Goal: Task Accomplishment & Management: Manage account settings

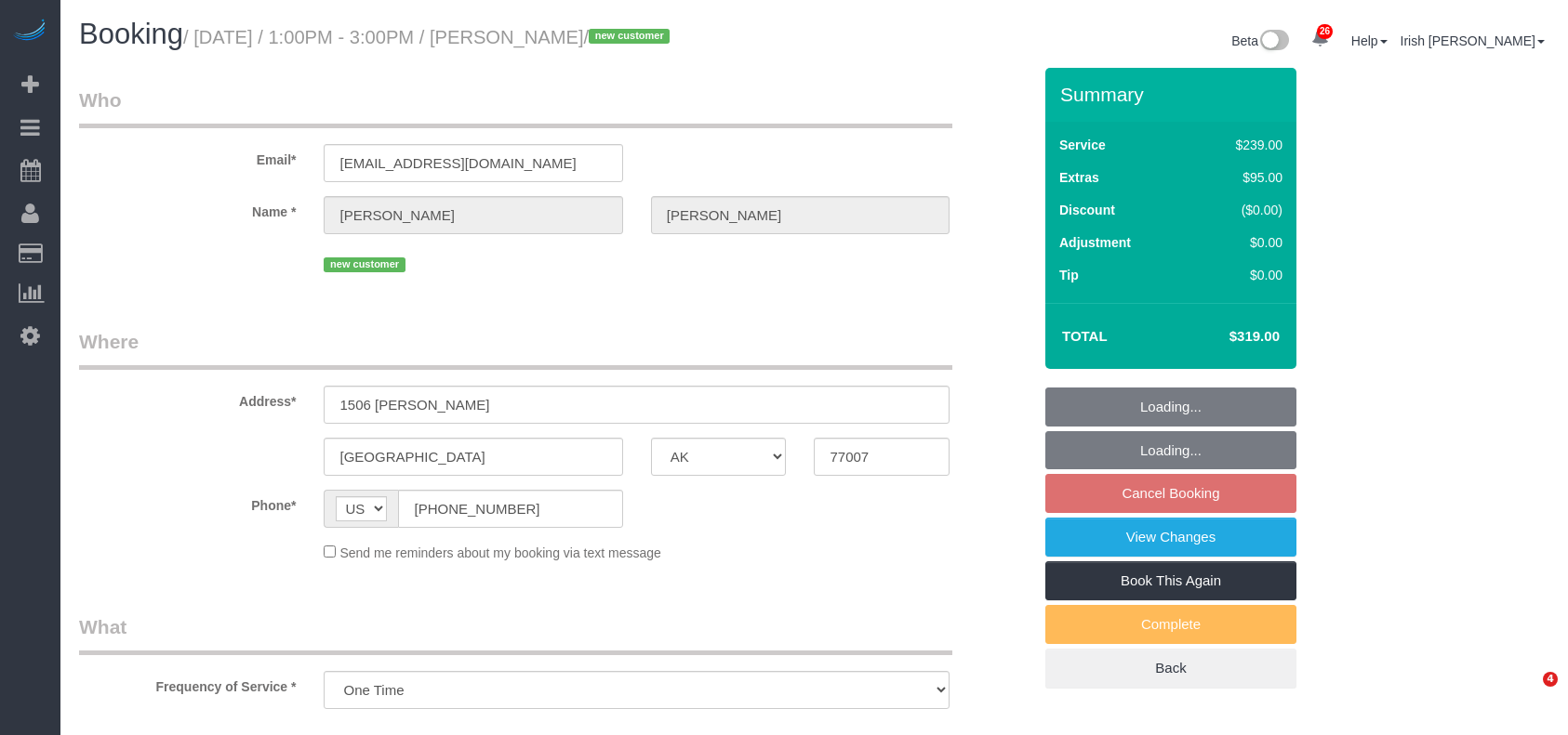
select select "[GEOGRAPHIC_DATA]"
select select "object:9180"
select select "3"
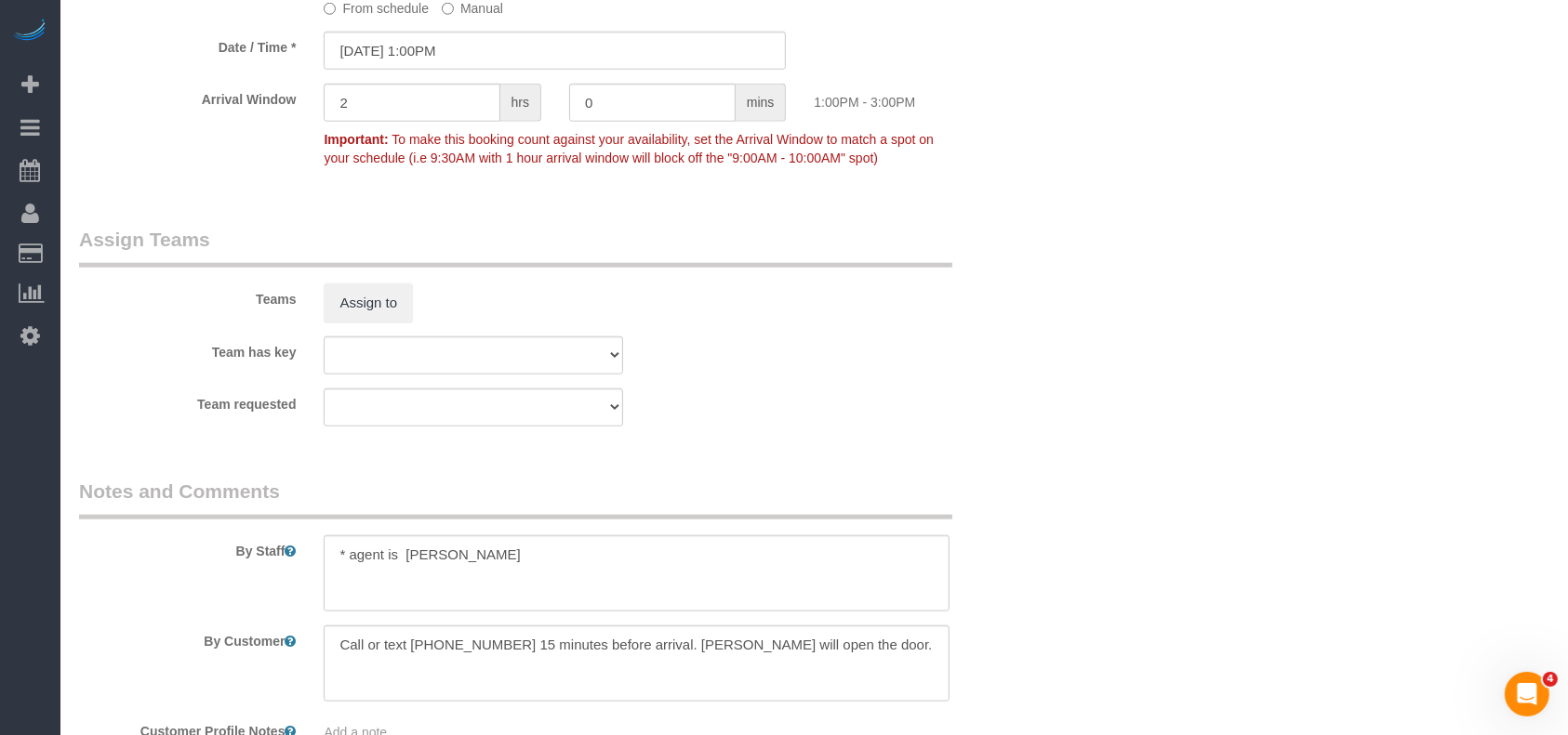
scroll to position [1858, 0]
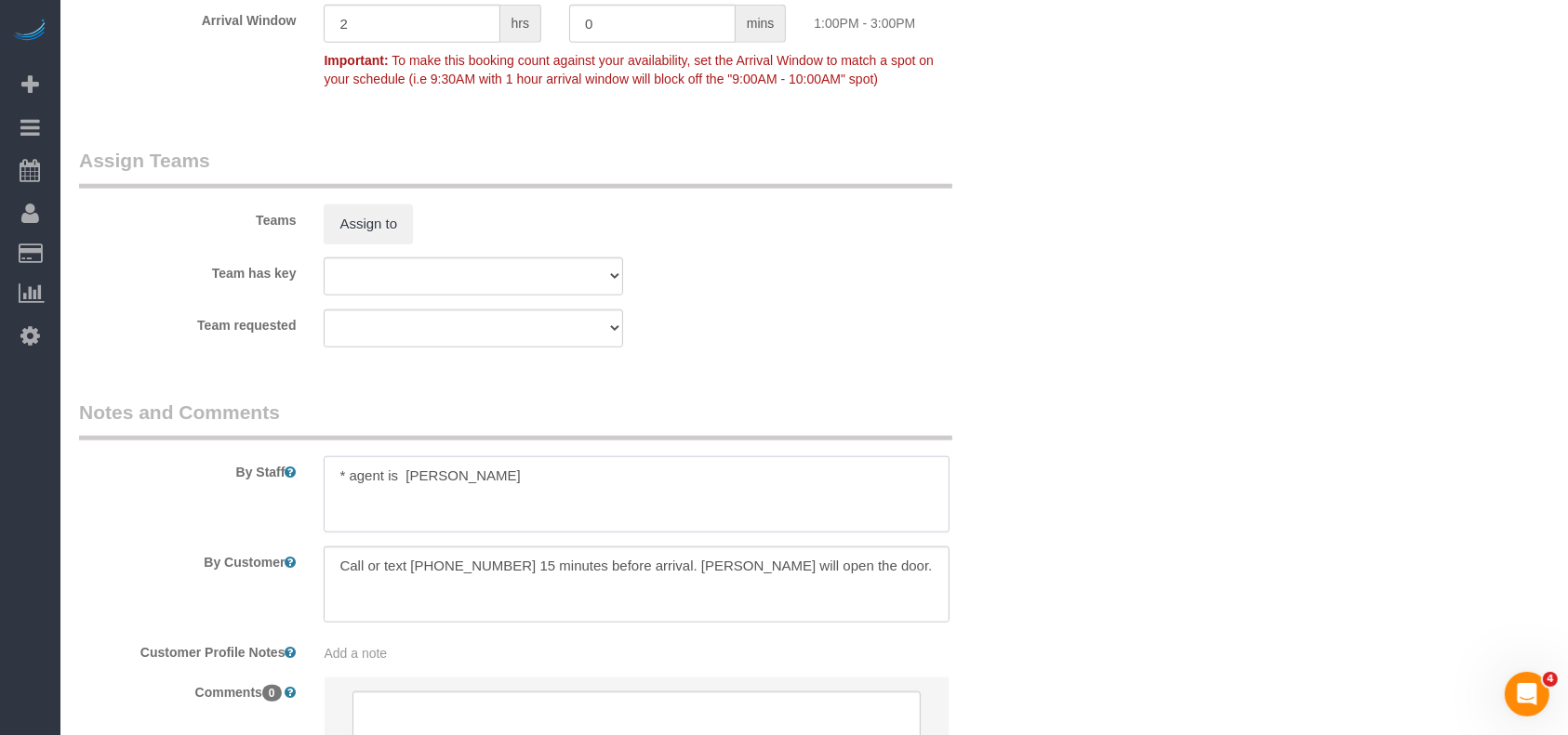
click at [553, 485] on textarea at bounding box center [636, 494] width 626 height 76
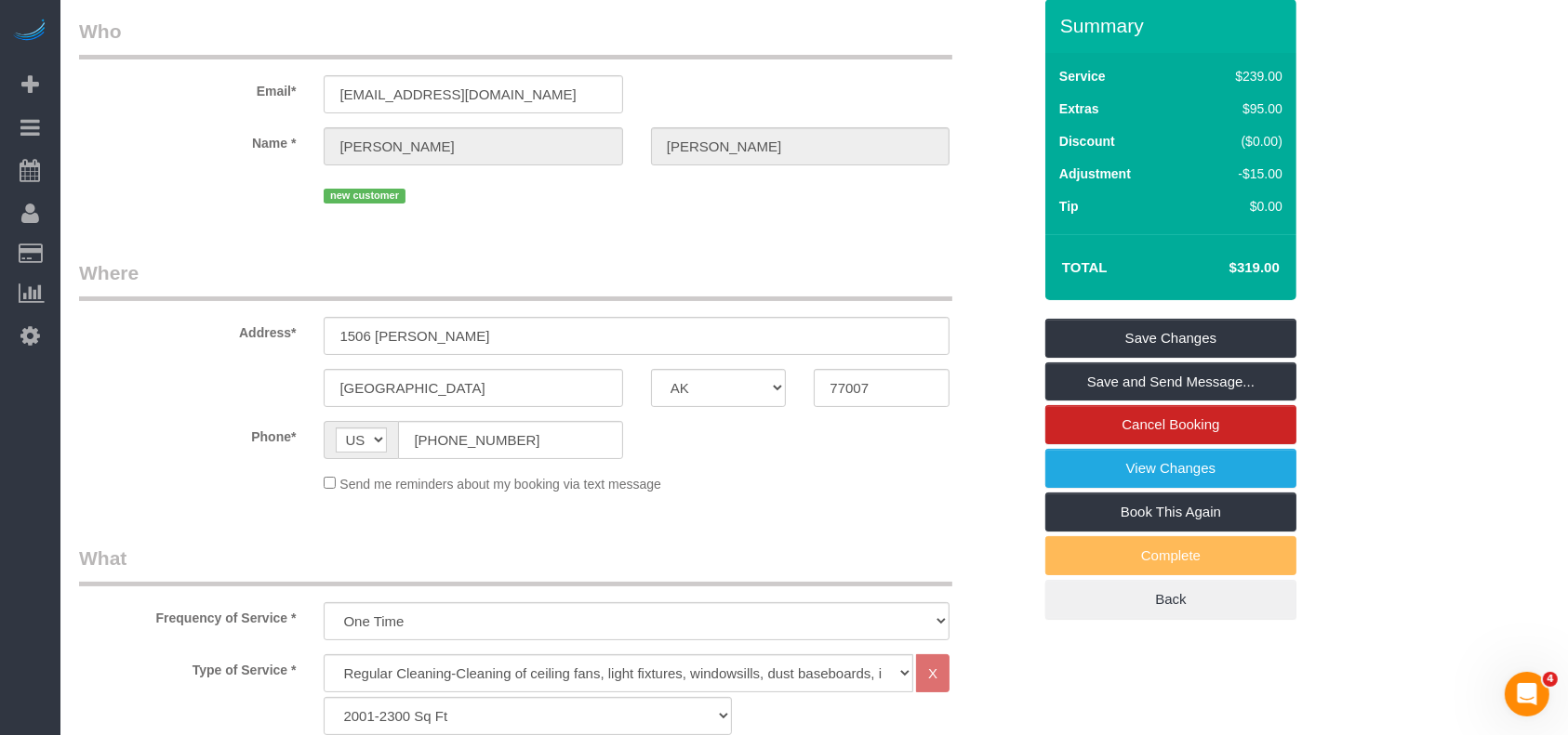
scroll to position [0, 0]
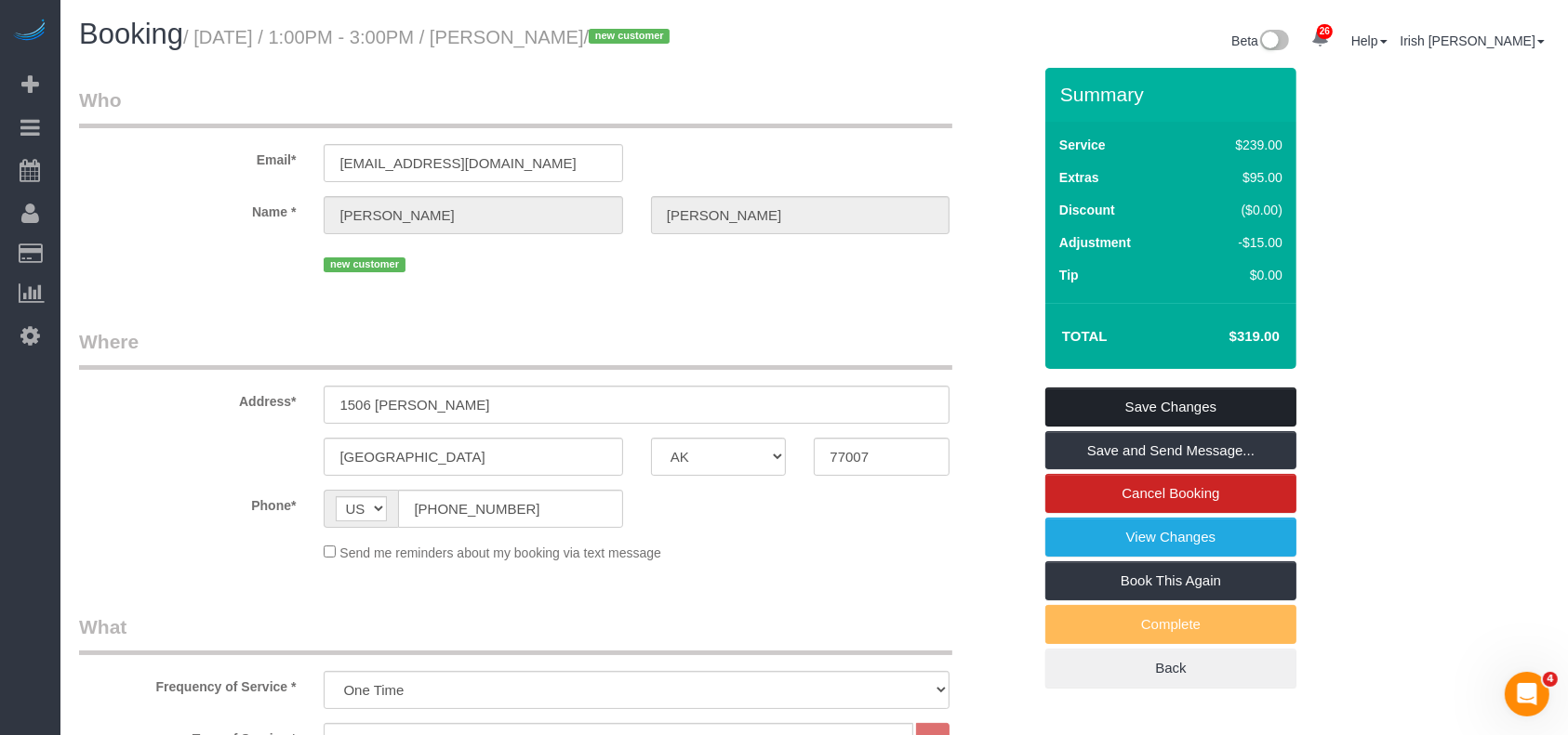
type textarea "* agent is [PERSON_NAME]. Give time to [PERSON_NAME]"
click at [1129, 399] on link "Save Changes" at bounding box center [1170, 406] width 251 height 39
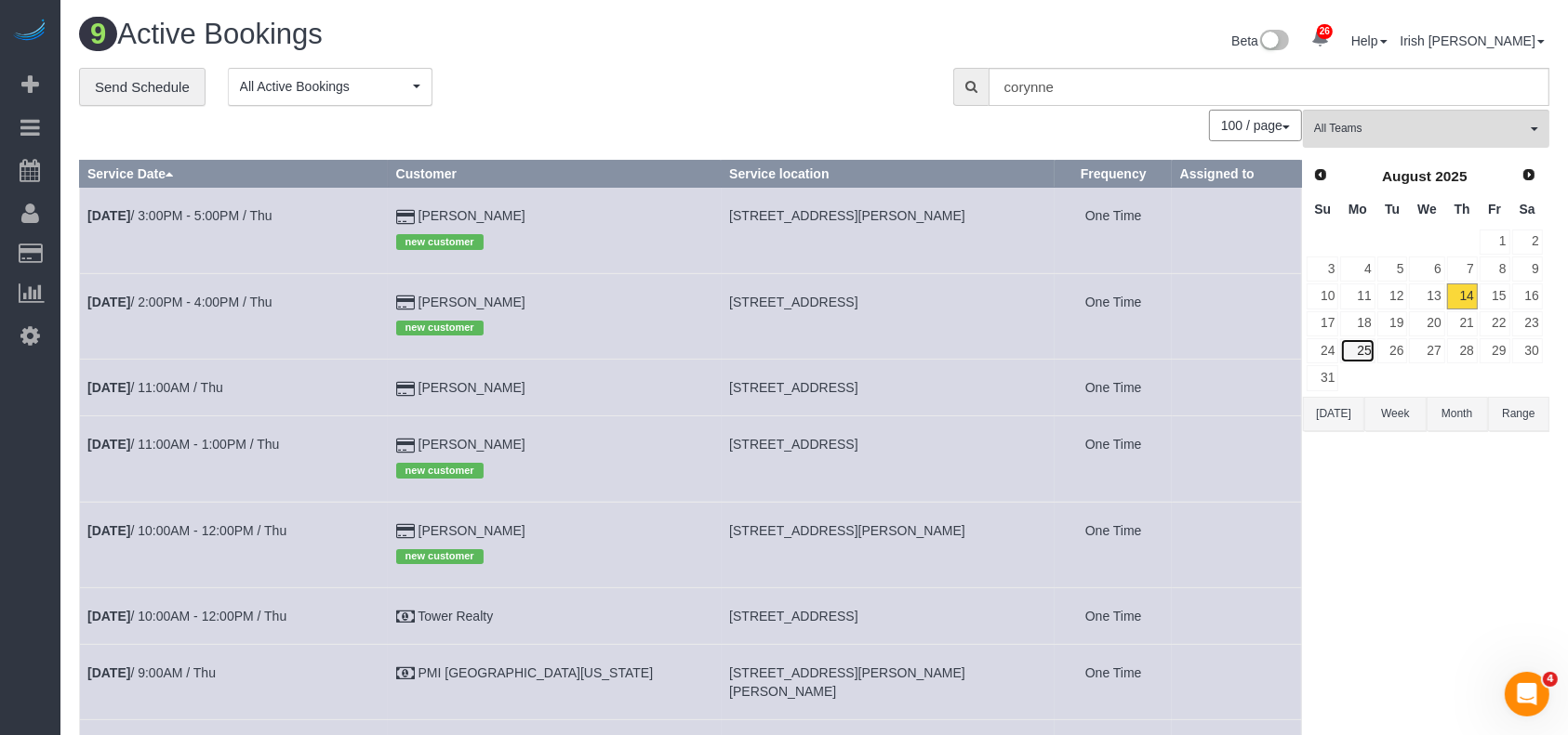
drag, startPoint x: 1366, startPoint y: 351, endPoint x: 715, endPoint y: 671, distance: 725.4
click at [1365, 351] on link "25" at bounding box center [1357, 351] width 35 height 25
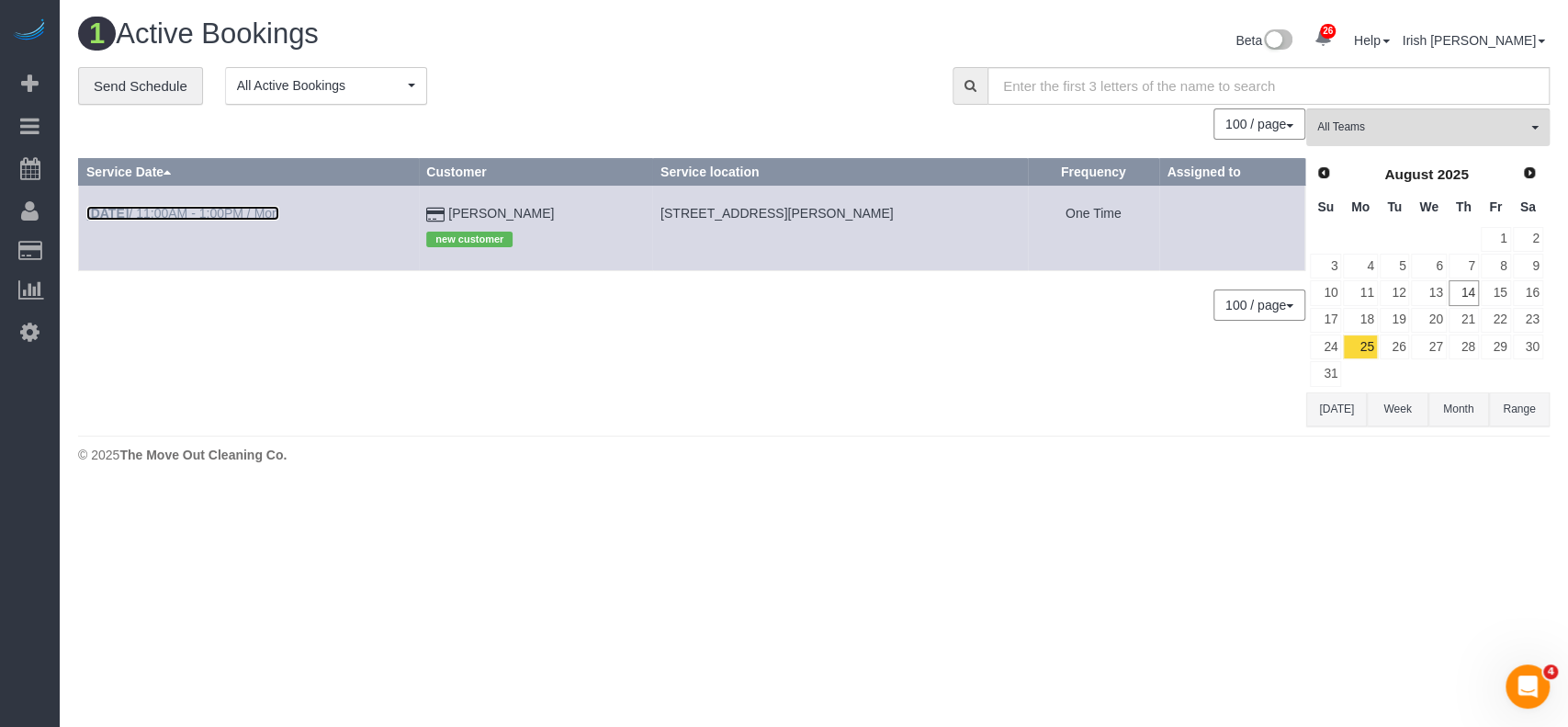
click at [233, 213] on link "[DATE] 11:00AM - 1:00PM / Mon" at bounding box center [182, 213] width 193 height 14
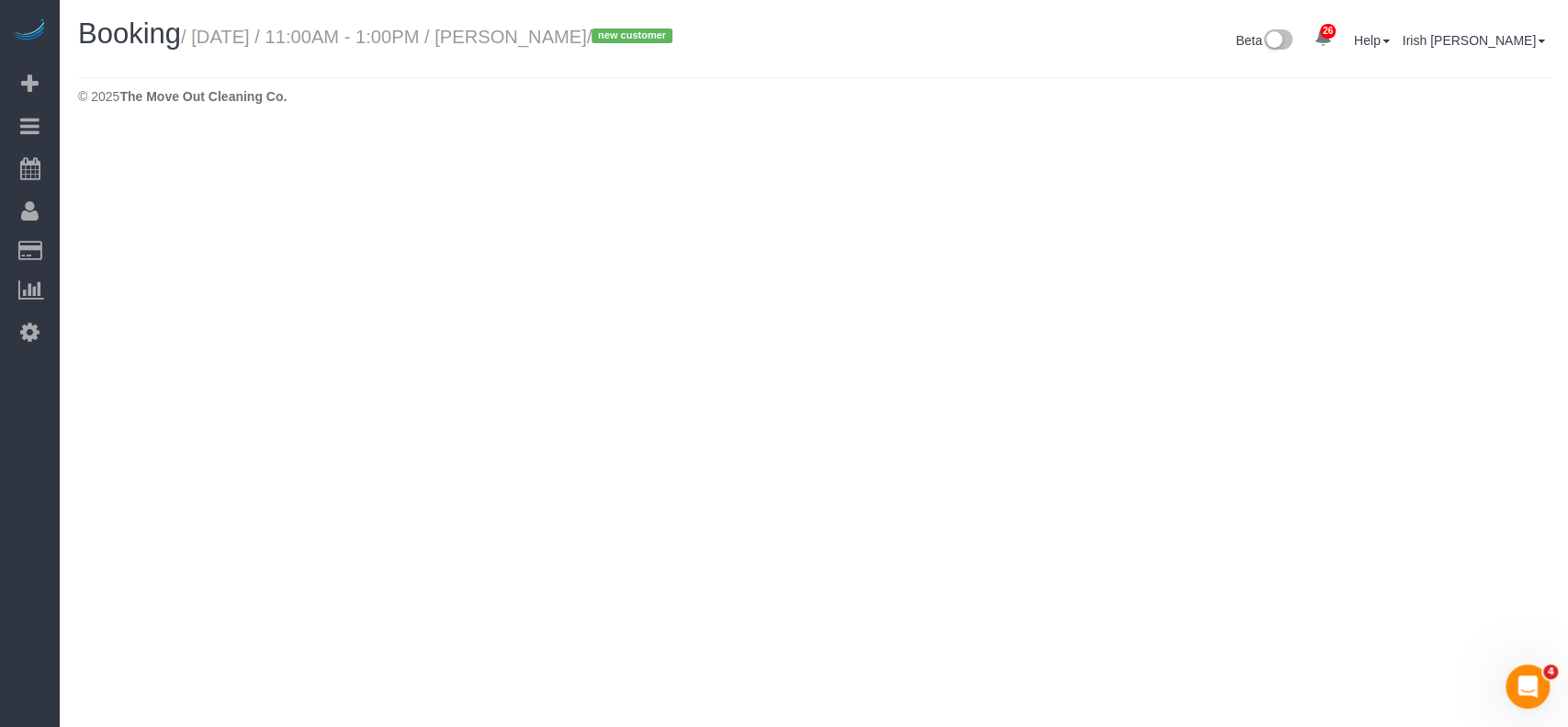
select select "[GEOGRAPHIC_DATA]"
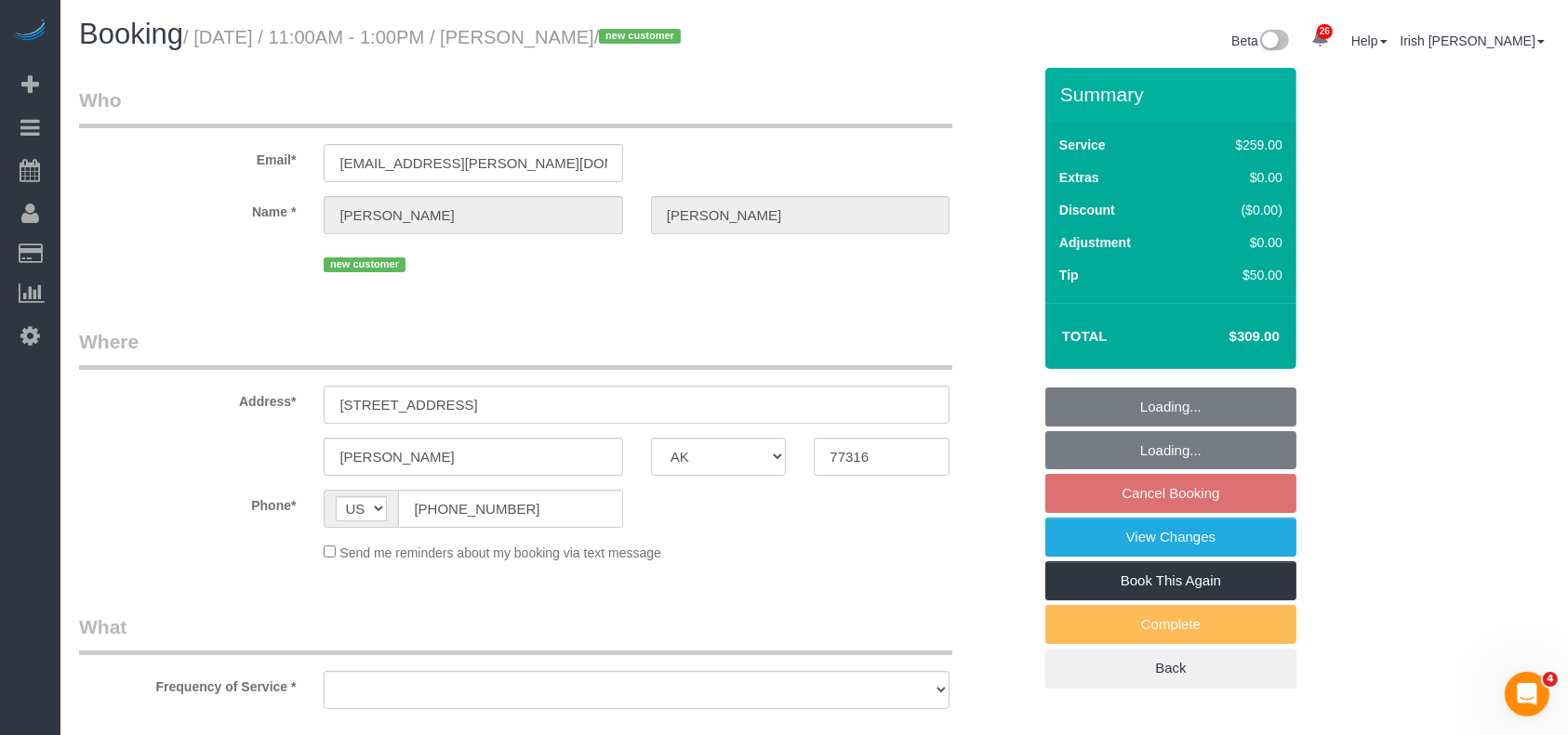
select select "string:fspay-d967136e-8878-4ae2-a90f-ed20bbd2ae2c"
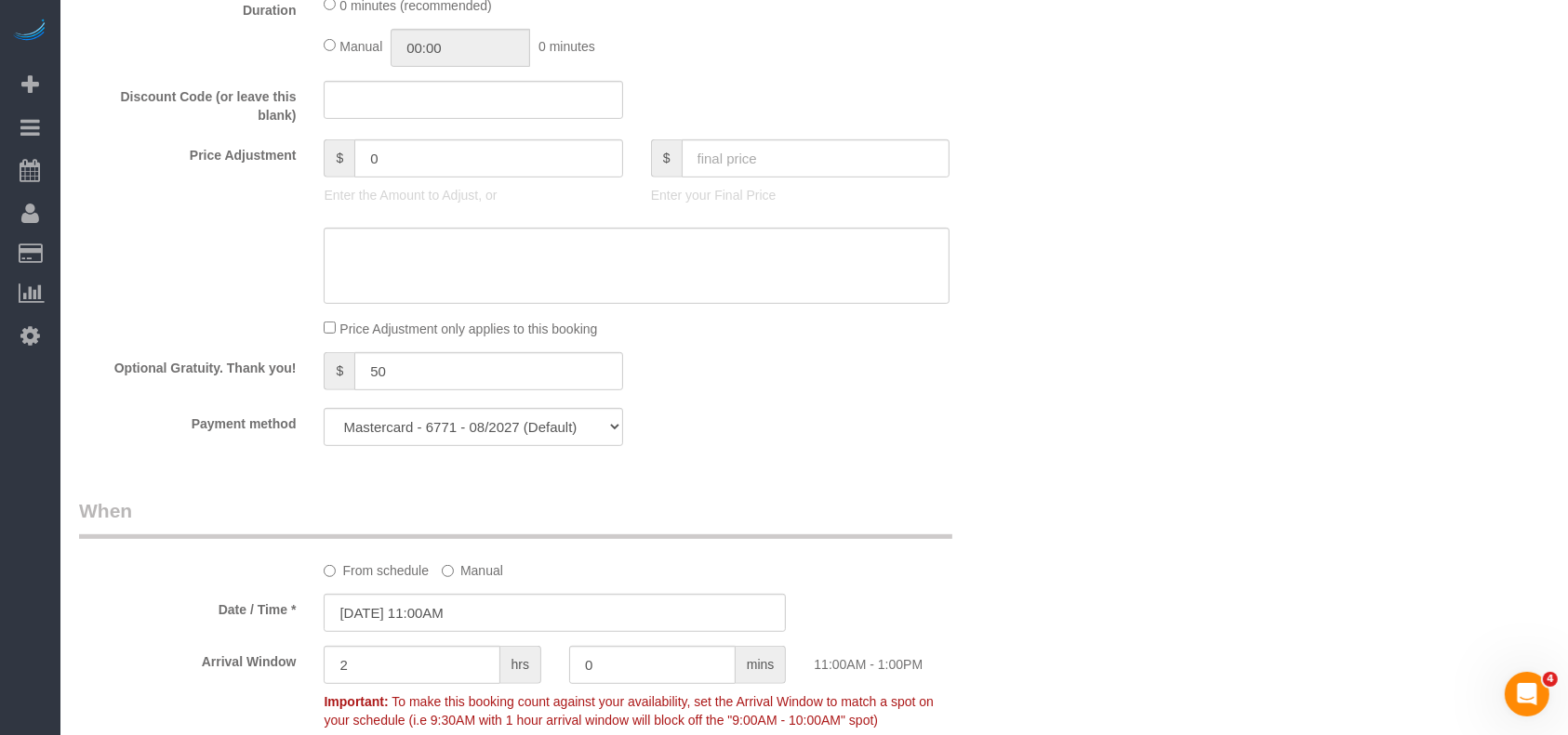
select select "object:9770"
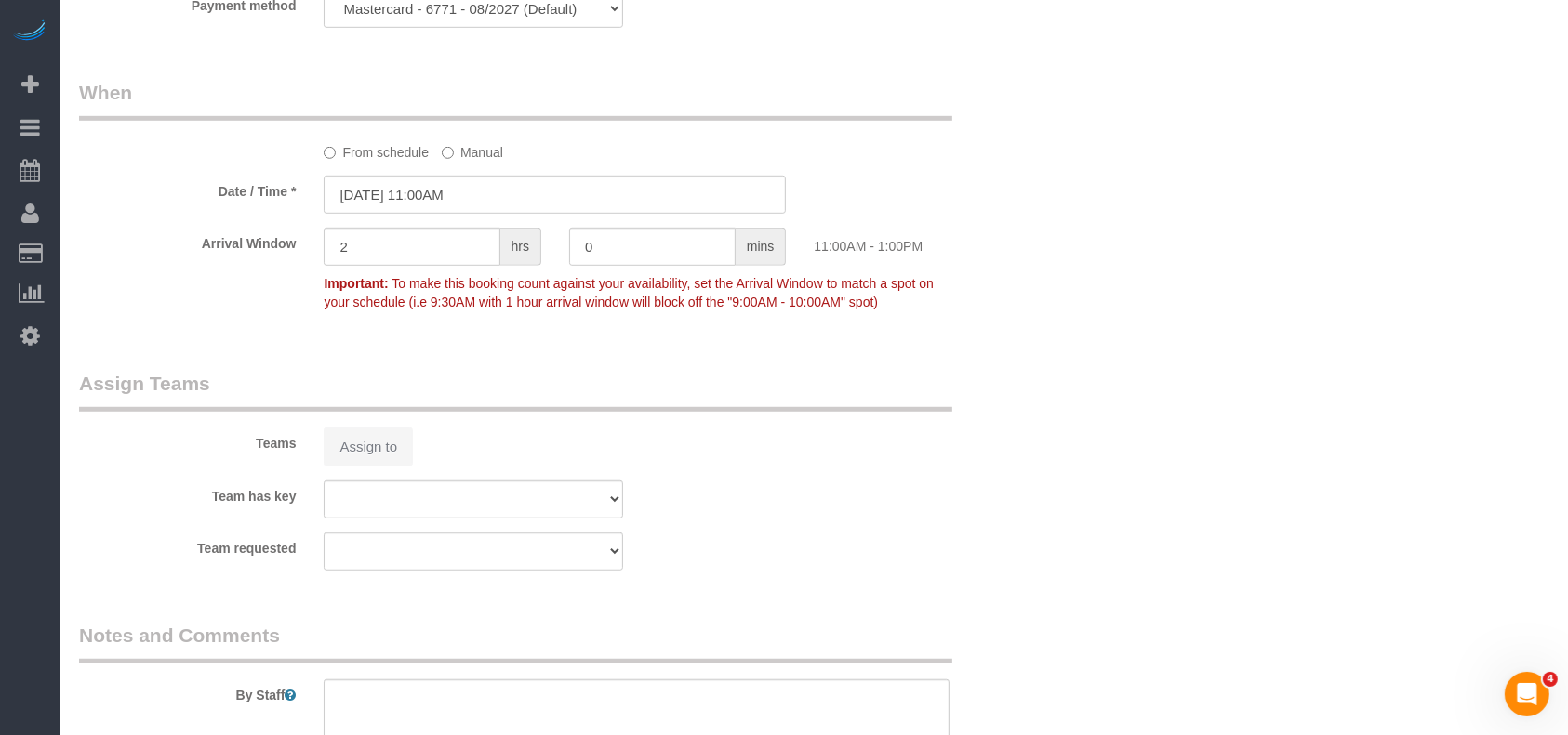
select select "3"
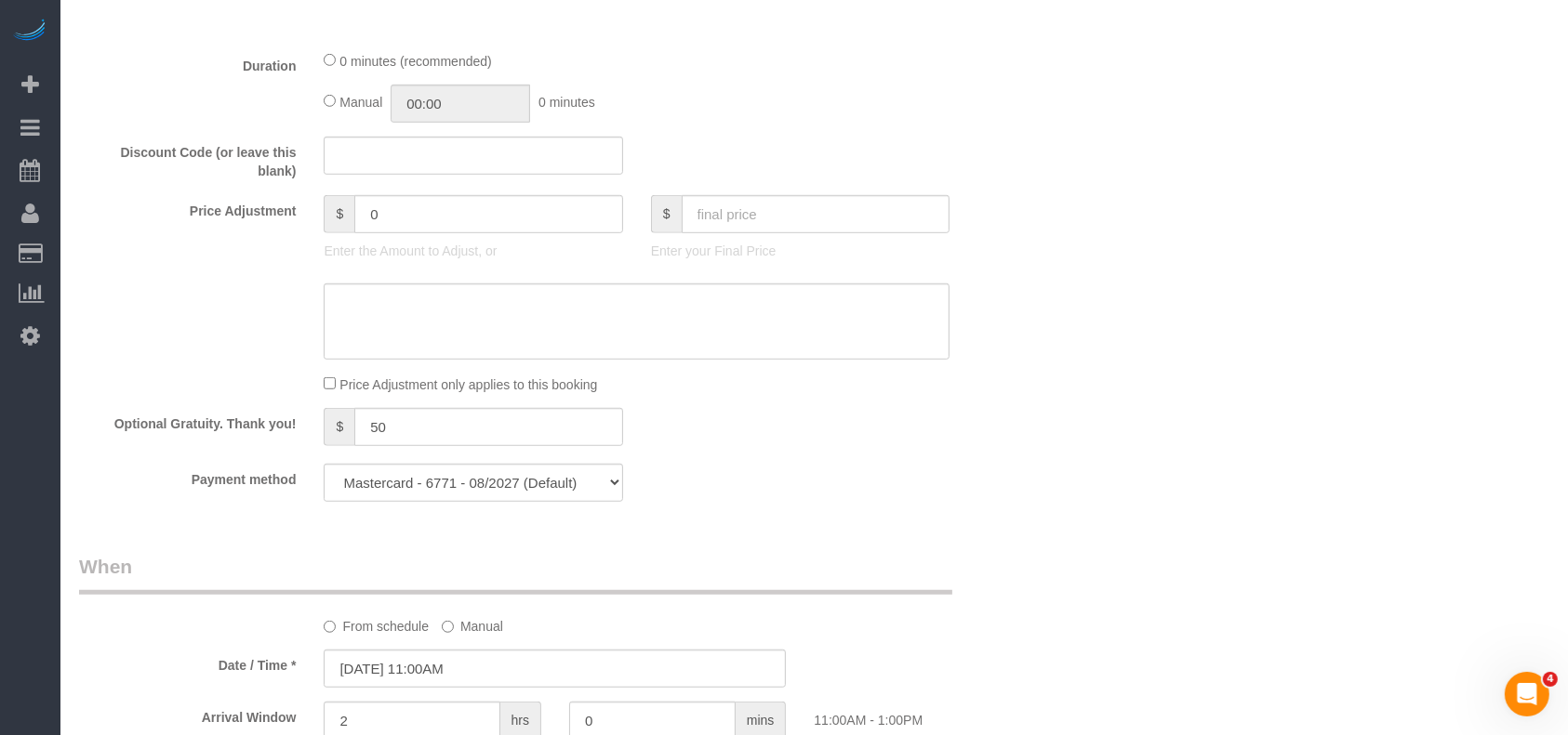
select select "object:9843"
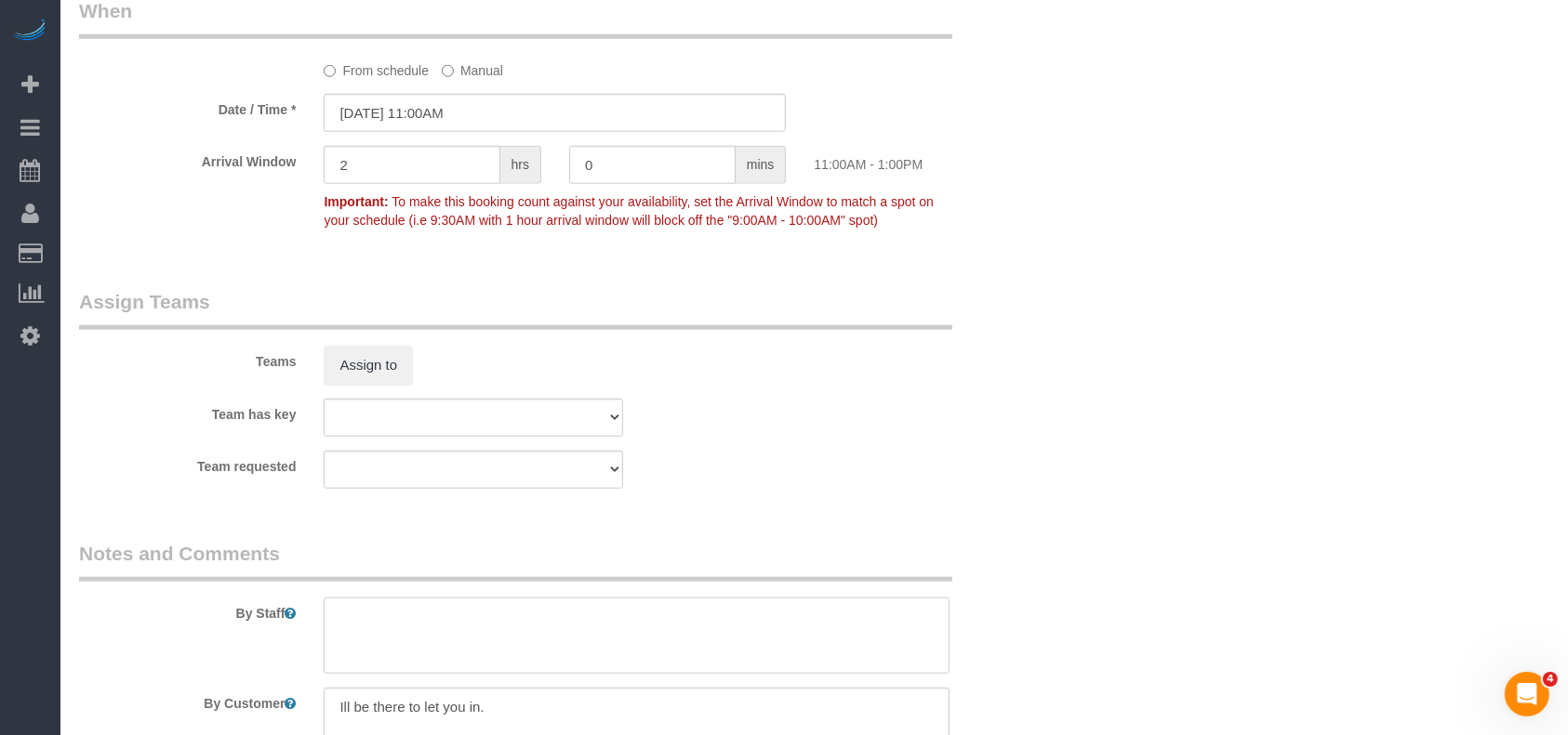
click at [394, 618] on textarea at bounding box center [636, 635] width 626 height 76
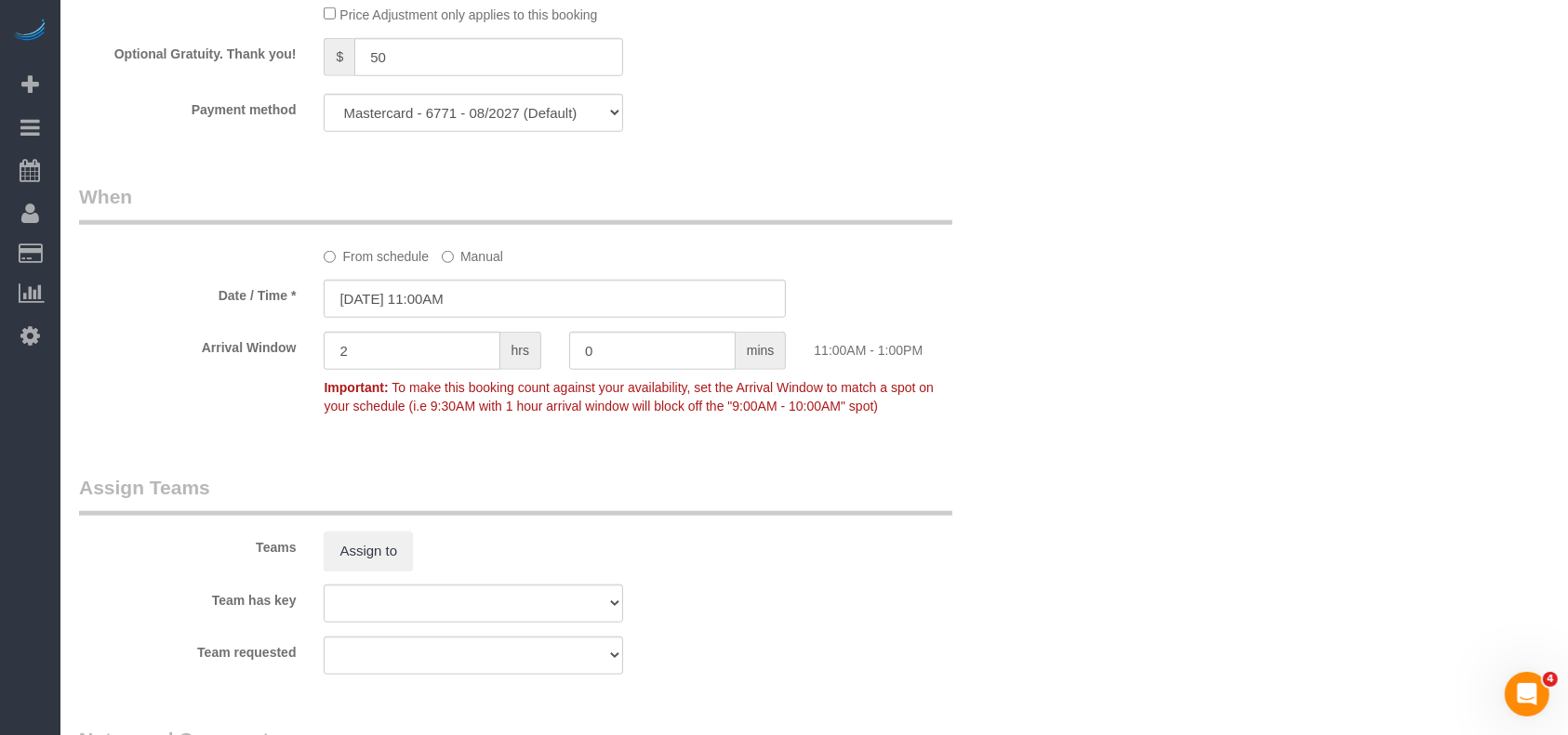
scroll to position [1221, 0]
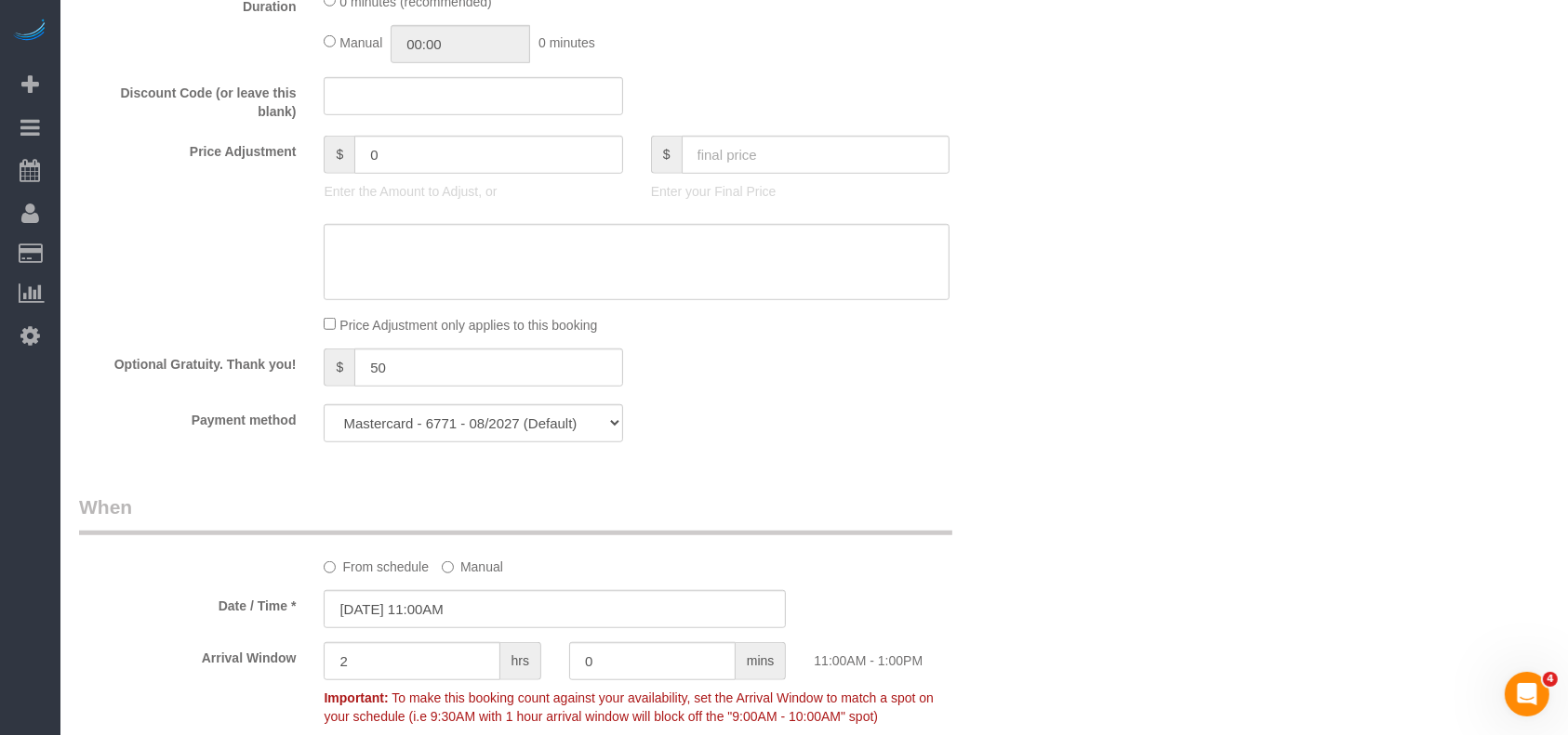
type textarea "* will open around 8:30-9am *"
drag, startPoint x: 392, startPoint y: 164, endPoint x: 357, endPoint y: 159, distance: 35.4
click at [357, 159] on input "0" at bounding box center [489, 155] width 269 height 38
click at [513, 160] on input "4" at bounding box center [489, 155] width 269 height 38
paste input "5"
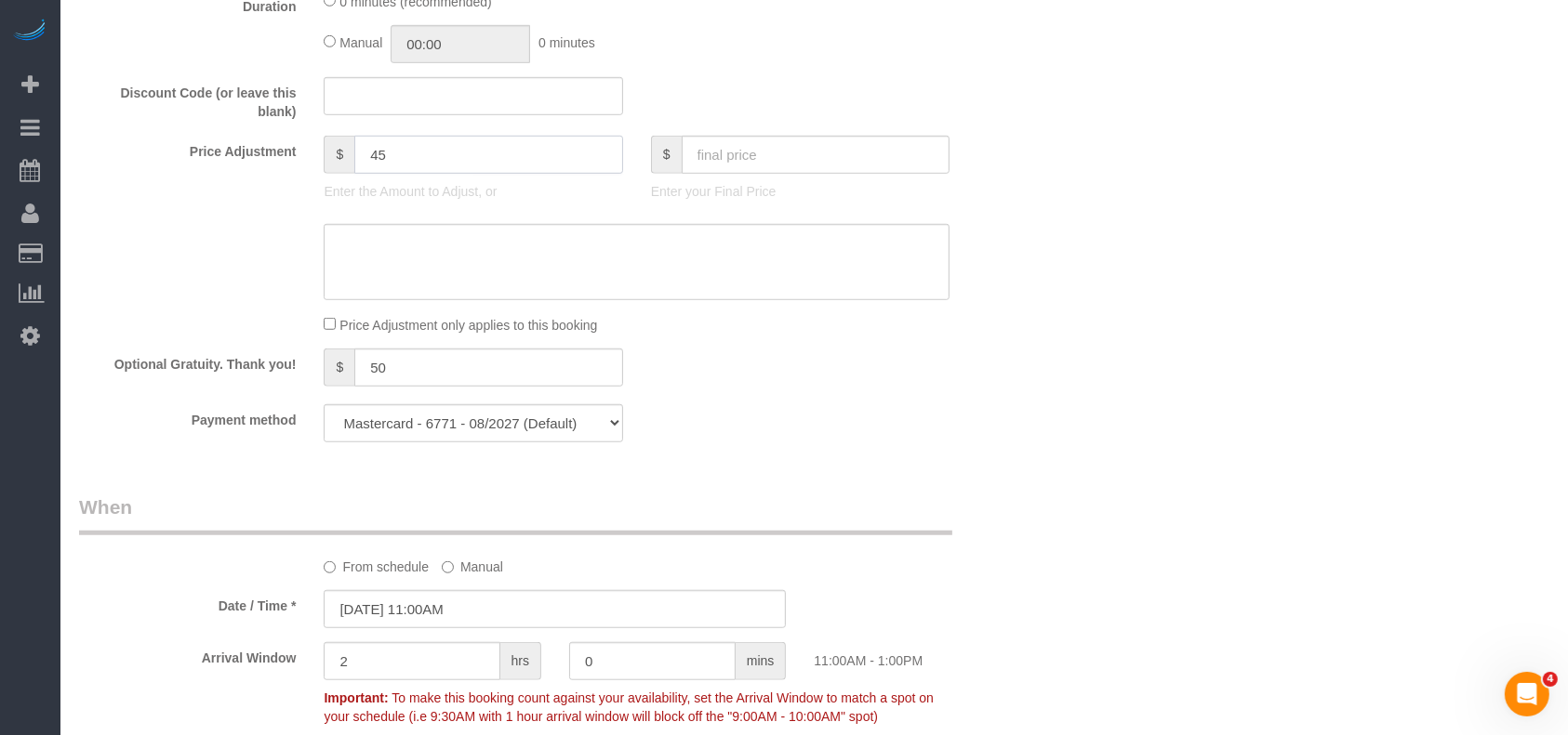
drag, startPoint x: 407, startPoint y: 163, endPoint x: 283, endPoint y: 159, distance: 124.1
click at [283, 159] on div "Price Adjustment $ 45 Enter the Amount to Adjust, or $ Enter your Final Price" at bounding box center [555, 172] width 980 height 74
type input "45"
click at [393, 260] on textarea at bounding box center [636, 261] width 626 height 76
paste textarea "45"
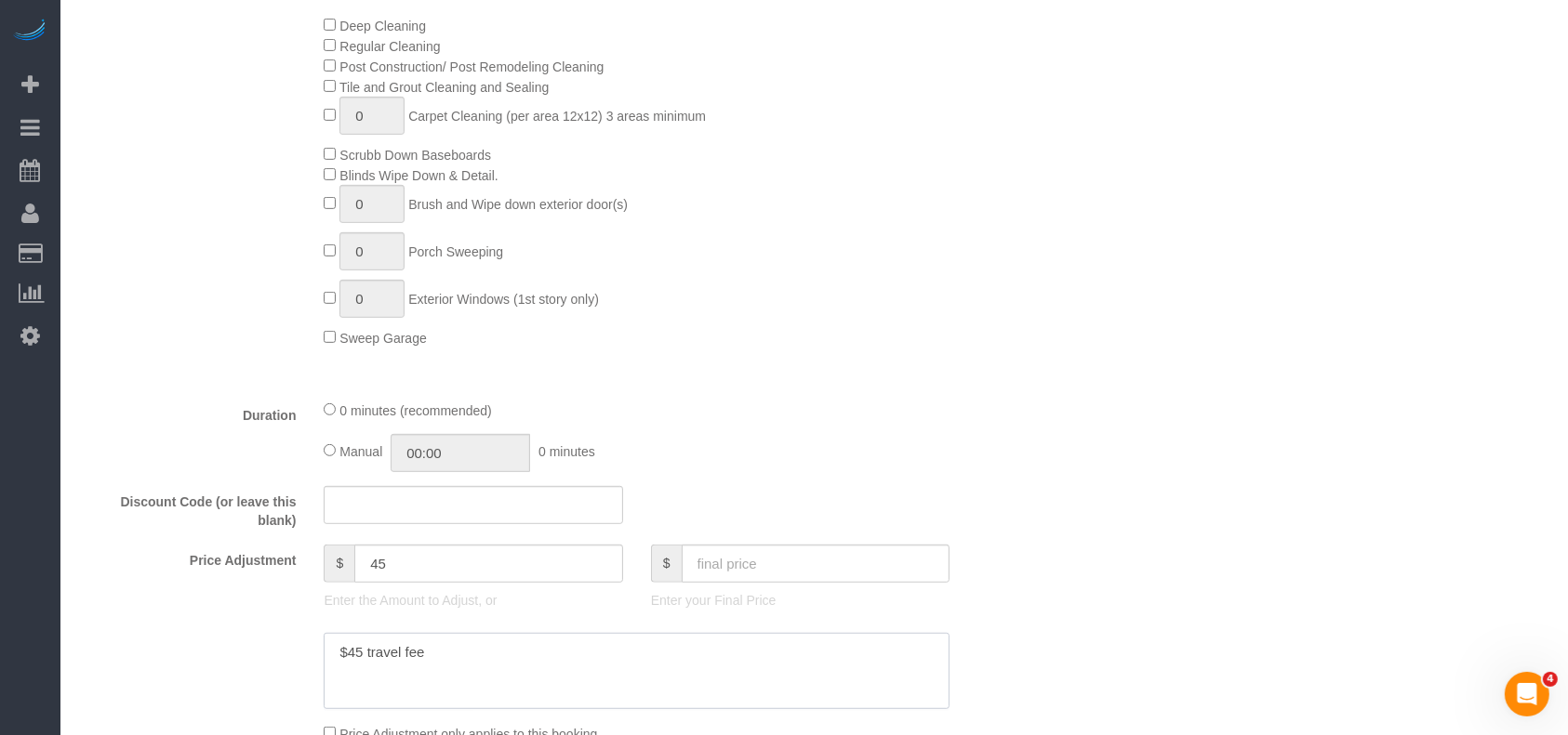
scroll to position [867, 0]
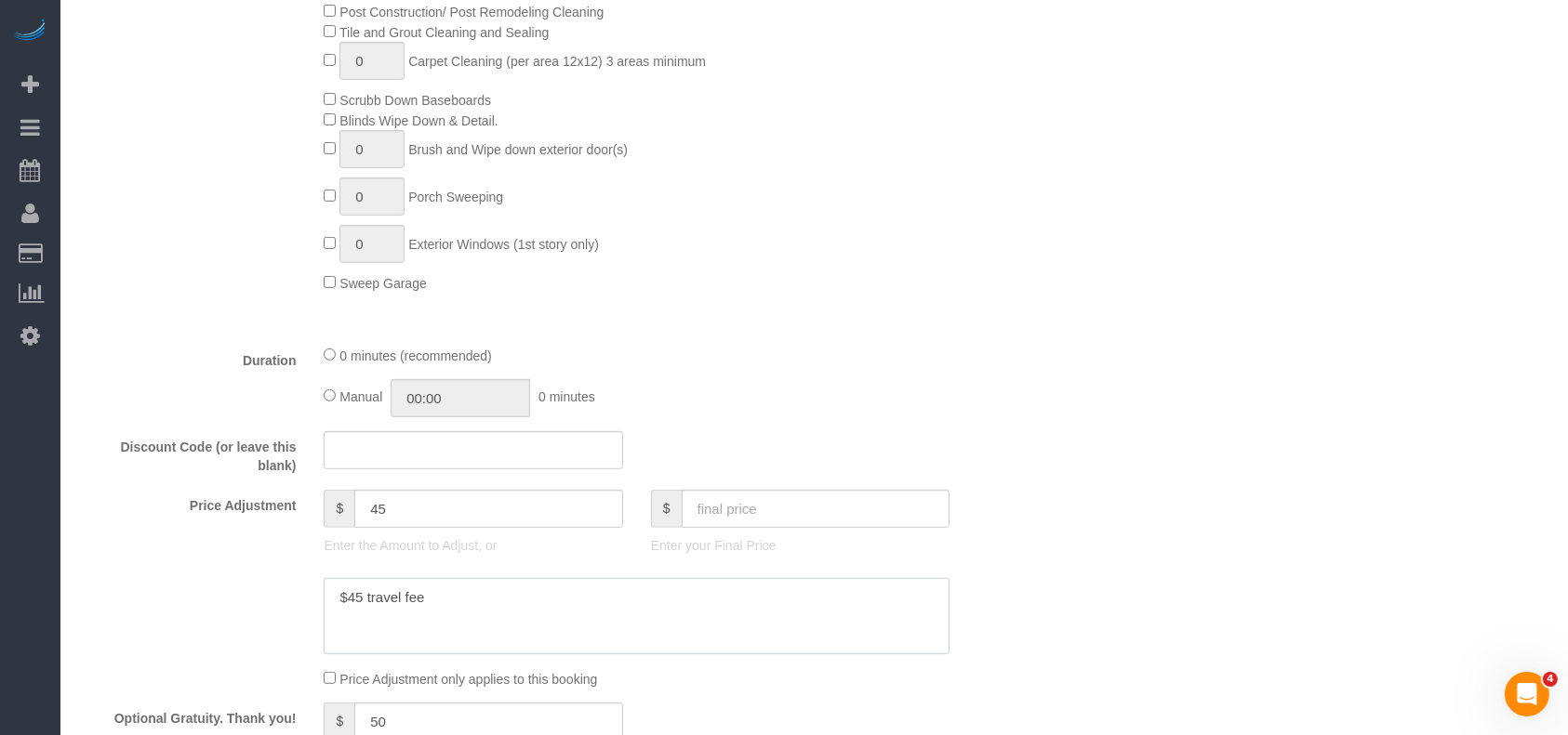
drag, startPoint x: 348, startPoint y: 621, endPoint x: 112, endPoint y: 599, distance: 237.0
click at [104, 604] on div at bounding box center [555, 616] width 980 height 76
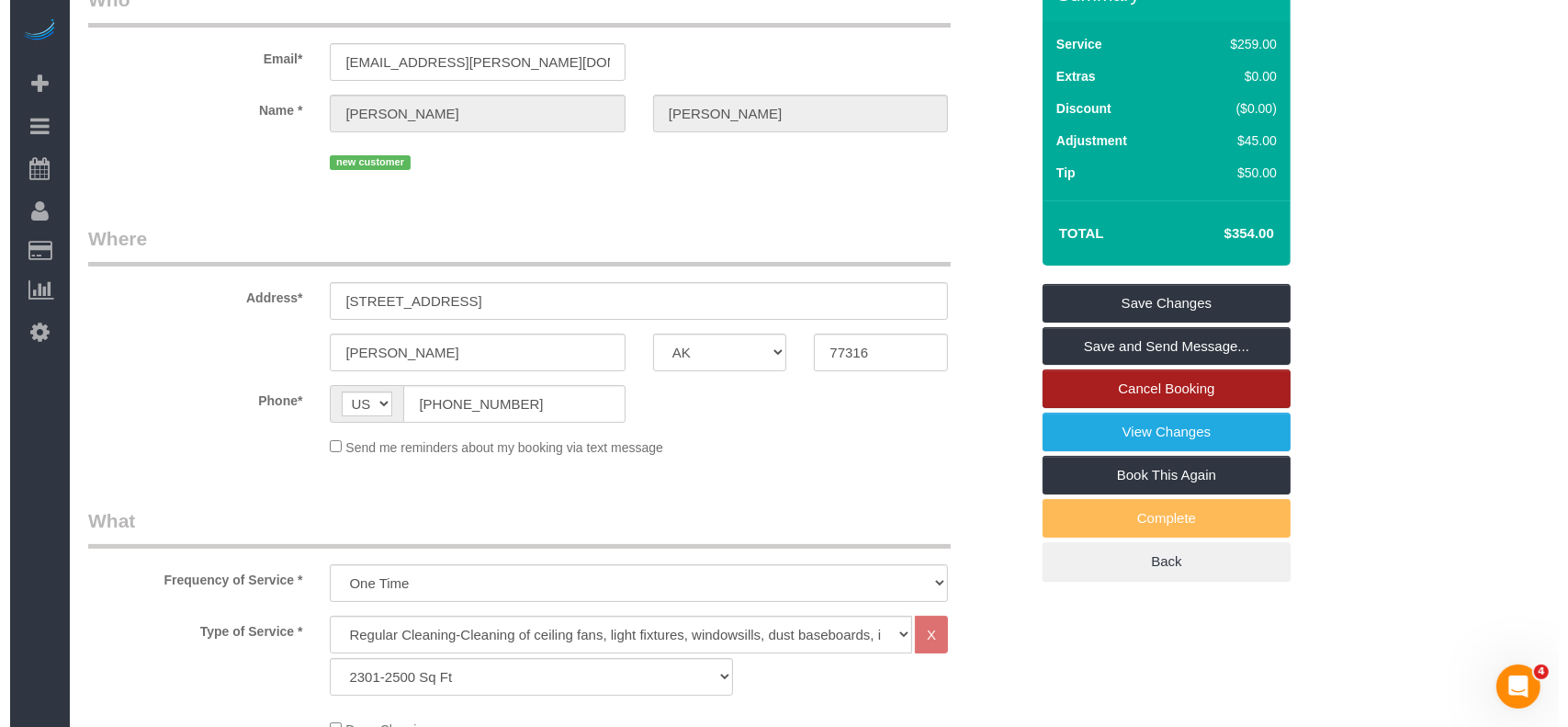
scroll to position [0, 0]
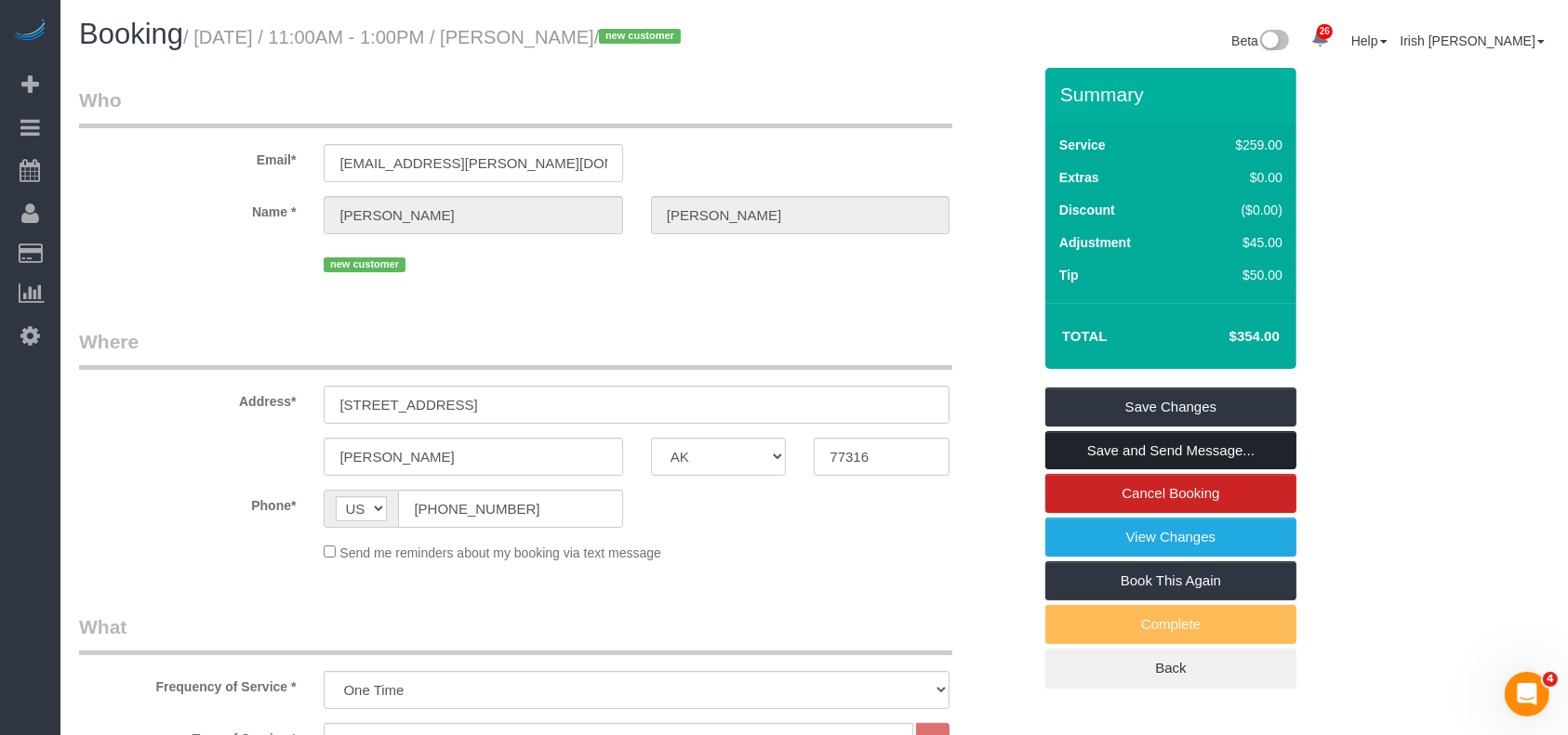
type textarea "$45 travel fee"
click at [1126, 435] on link "Save and Send Message..." at bounding box center [1170, 451] width 251 height 39
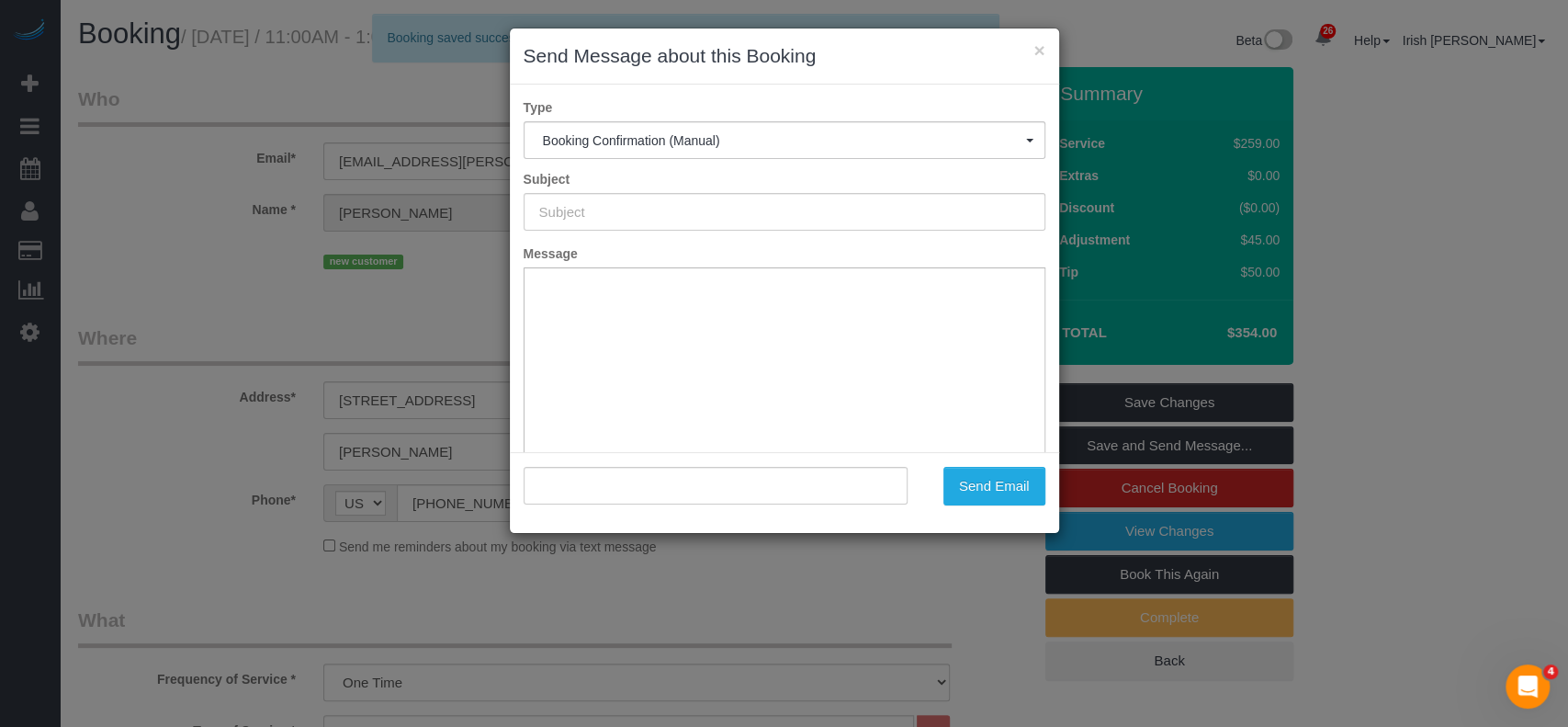
type input "Booking Confirmed!"
type input ""[PERSON_NAME]" <[PERSON_NAME][EMAIL_ADDRESS][PERSON_NAME][DOMAIN_NAME]>"
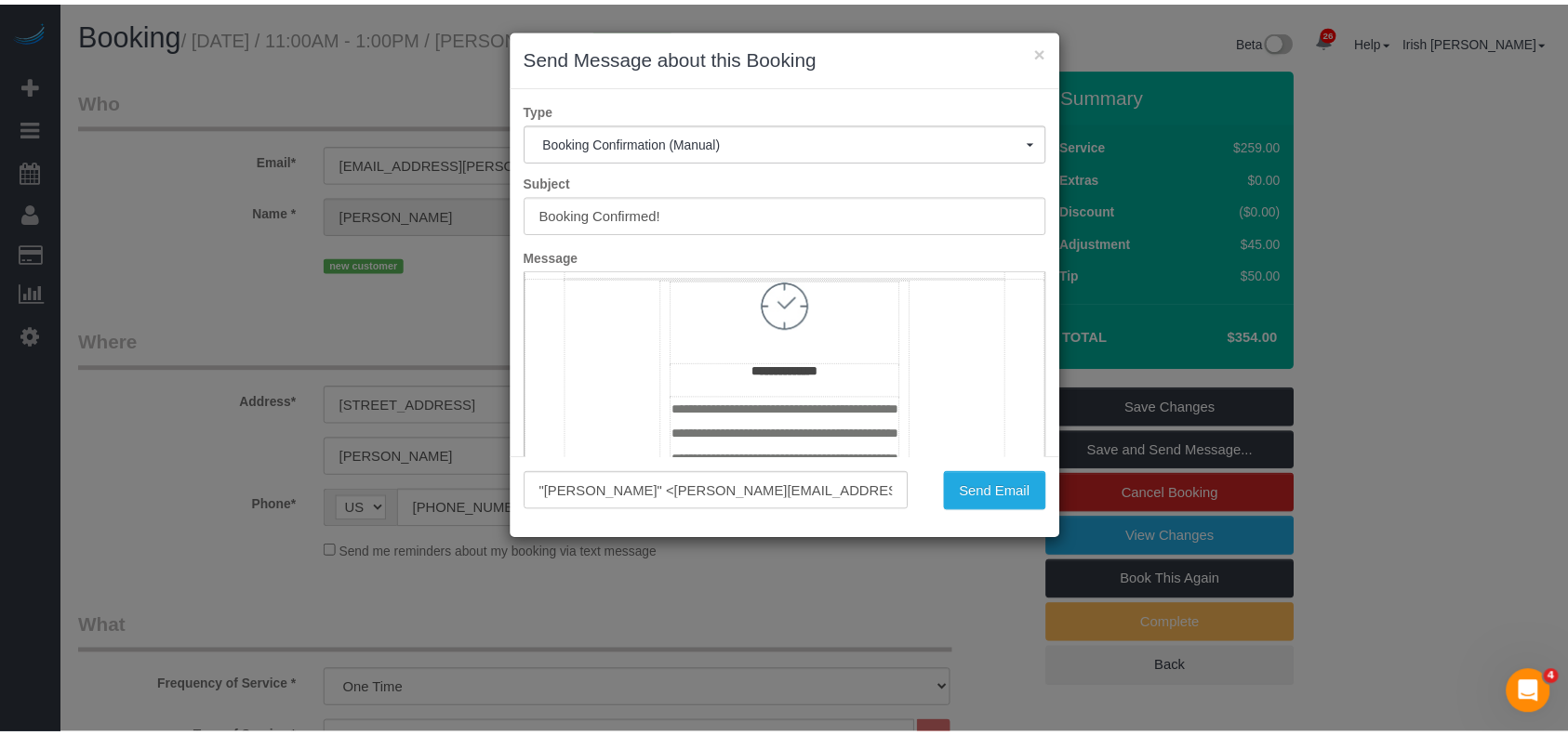
scroll to position [1115, 0]
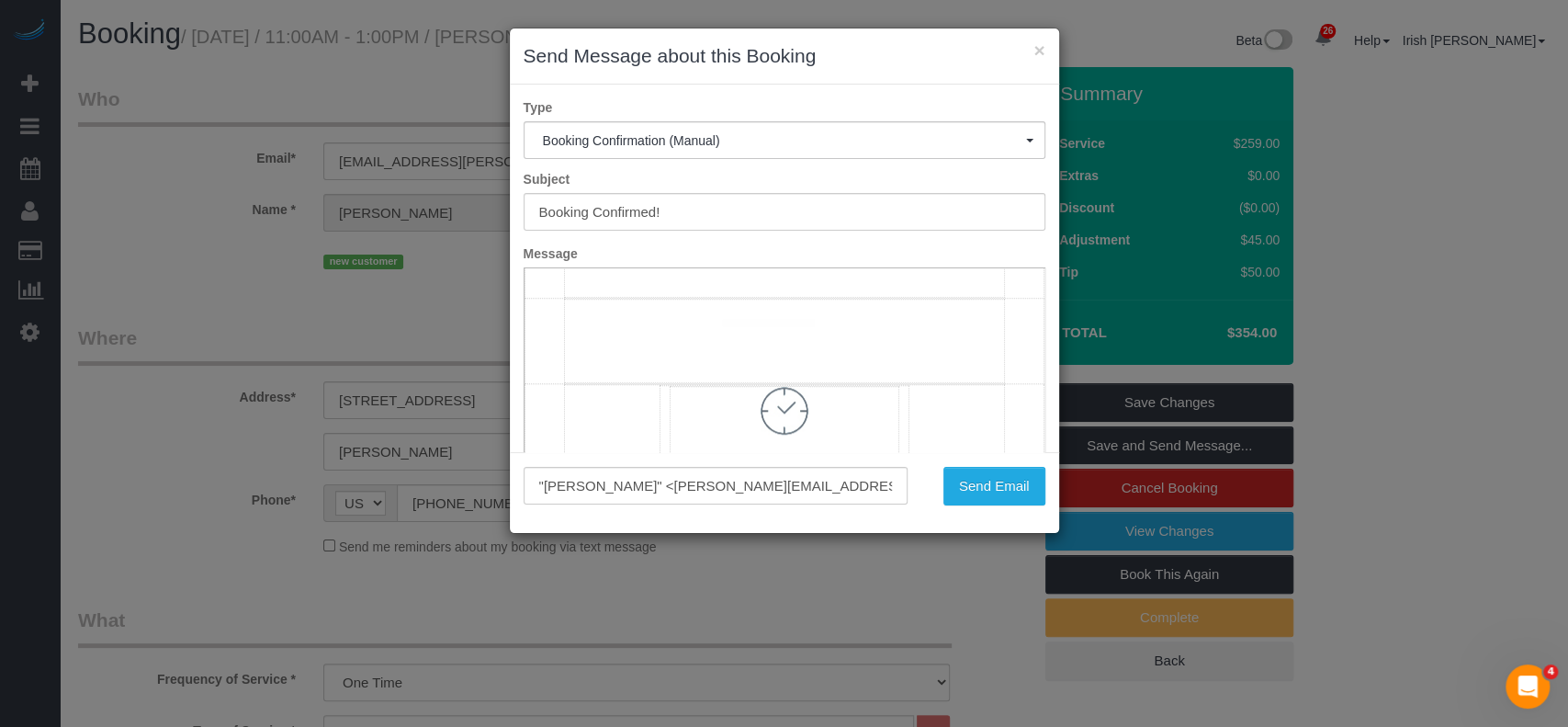
click at [768, 297] on td "**********" at bounding box center [784, 141] width 439 height 311
click at [970, 481] on button "Send Email" at bounding box center [993, 486] width 102 height 39
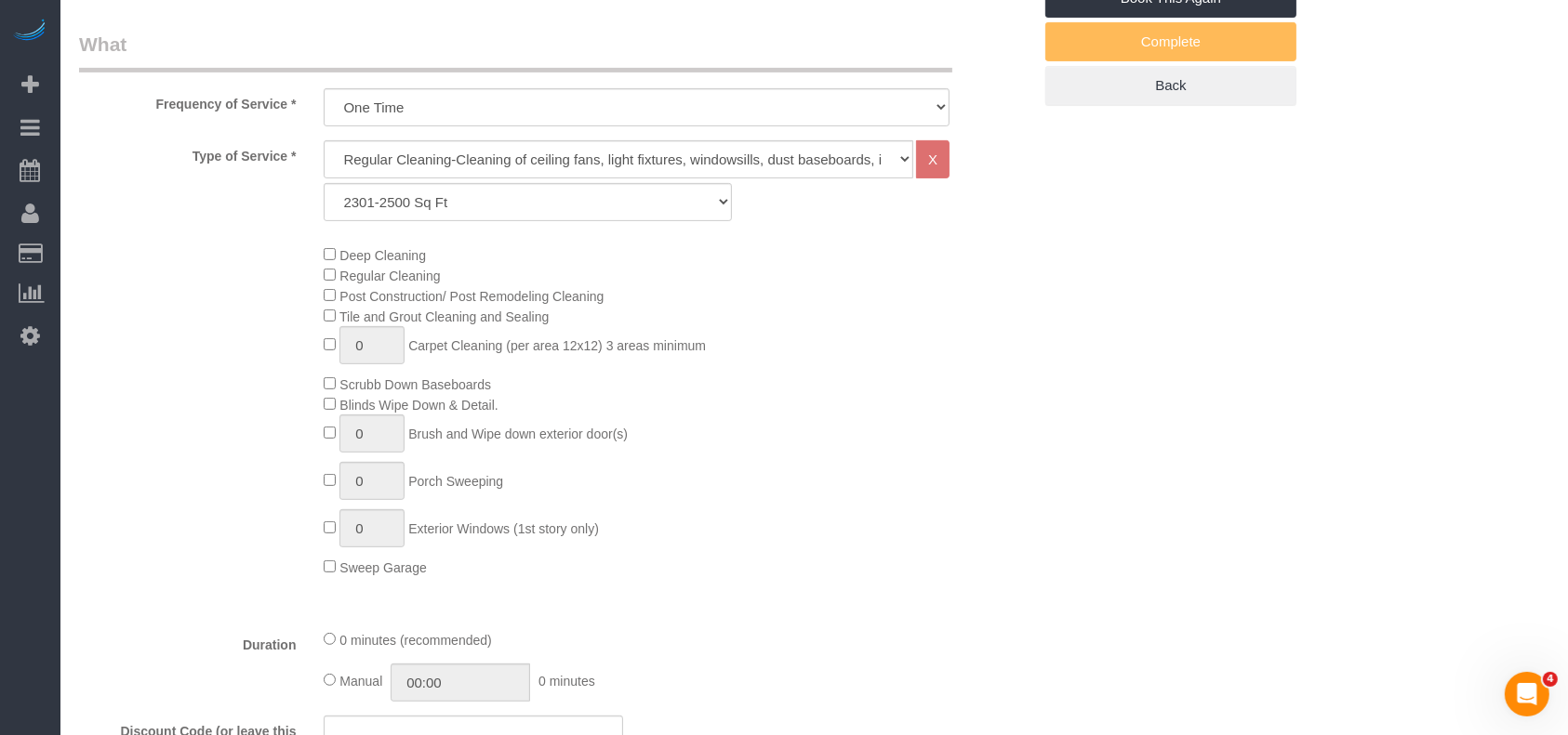
scroll to position [991, 0]
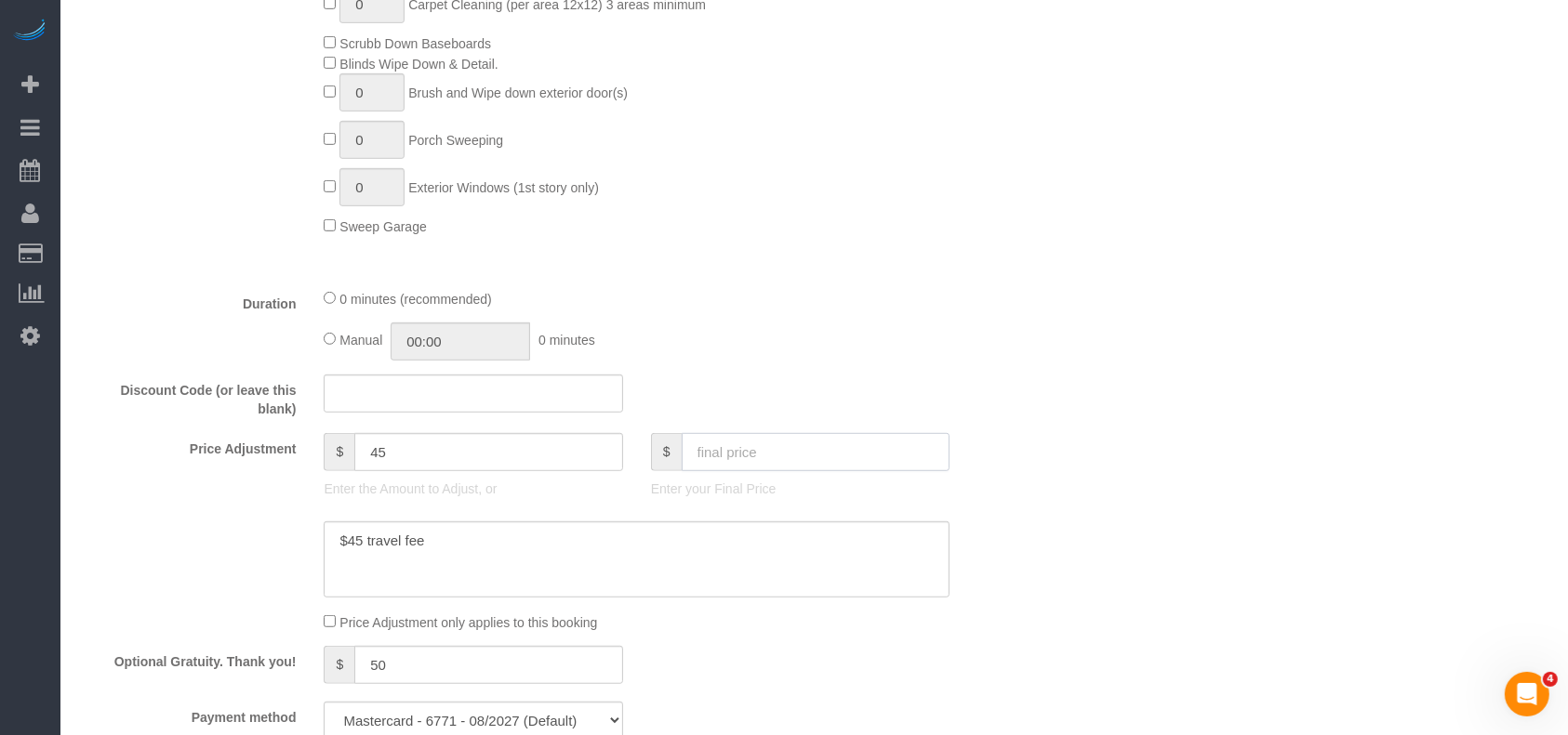
click at [808, 465] on input "text" at bounding box center [816, 453] width 269 height 38
type input "339"
click at [531, 552] on textarea at bounding box center [636, 559] width 626 height 76
type textarea "$45 travel fee $"
type input "30"
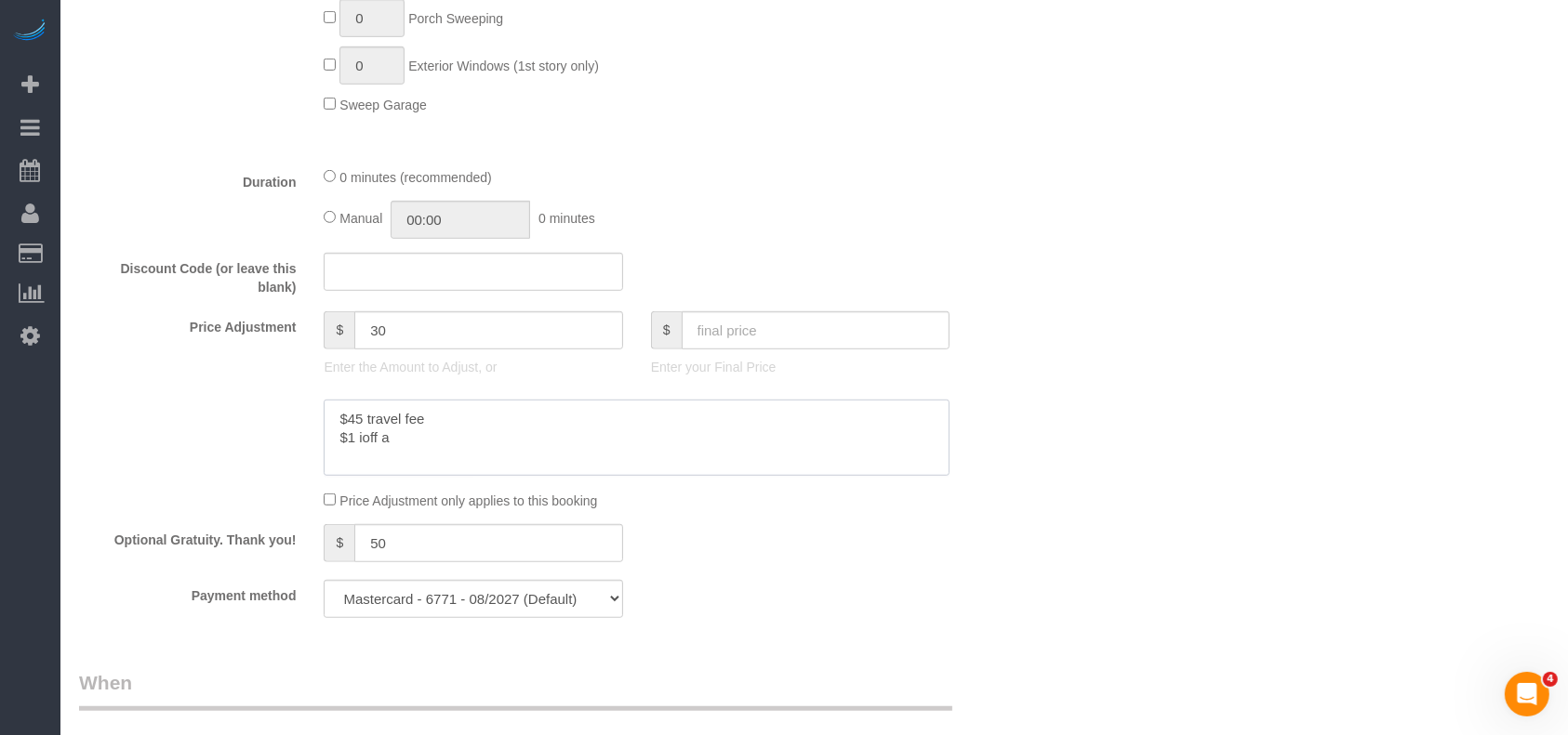
scroll to position [1115, 0]
click at [364, 426] on textarea at bounding box center [636, 434] width 626 height 76
click at [353, 440] on textarea at bounding box center [636, 434] width 626 height 76
paste textarea "5"
drag, startPoint x: 494, startPoint y: 451, endPoint x: 216, endPoint y: 387, distance: 285.3
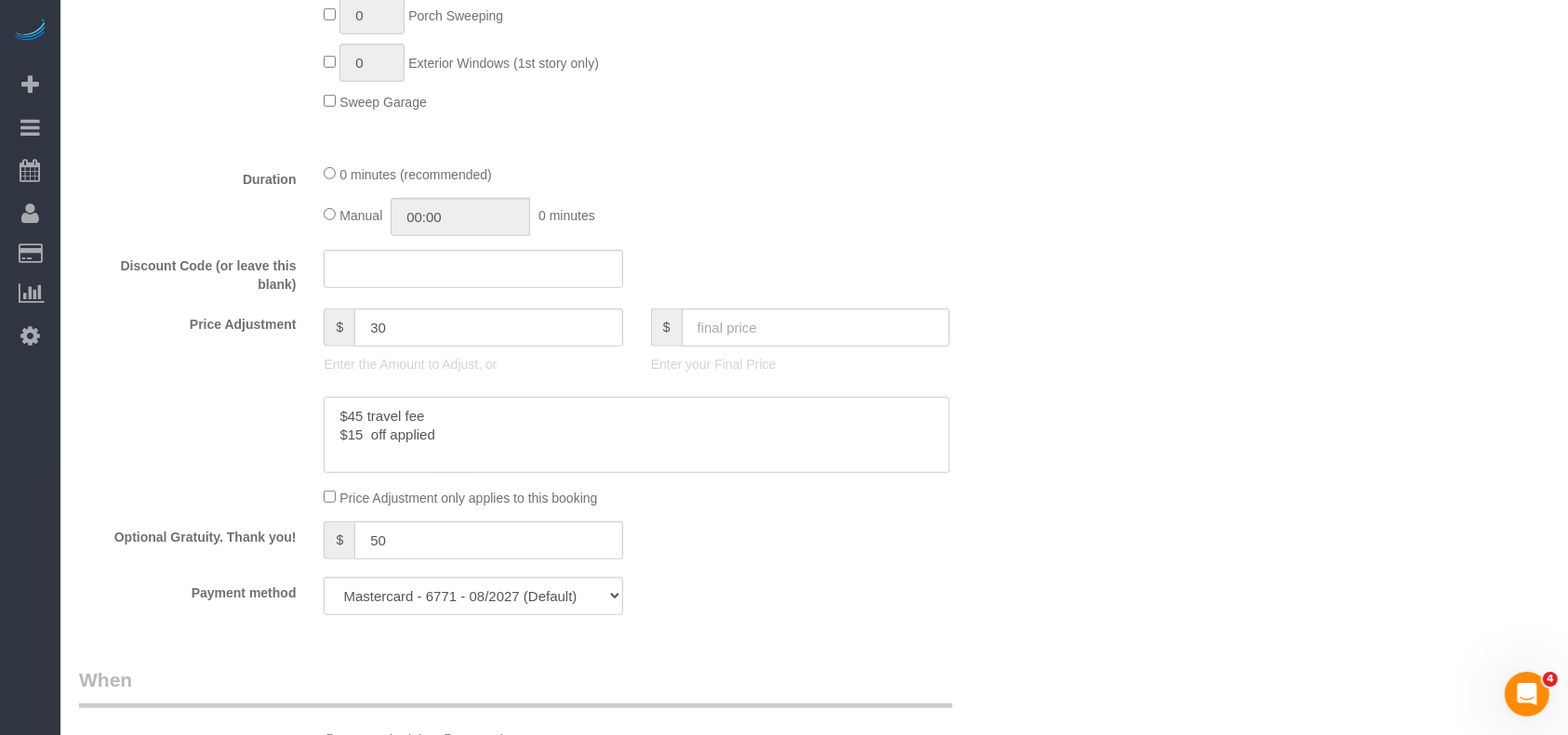
click at [216, 387] on sui-booking-price-adjustment "Price Adjustment $ 30 Enter the Amount to Adjust, or $ Enter your Final Price P…" at bounding box center [555, 407] width 952 height 199
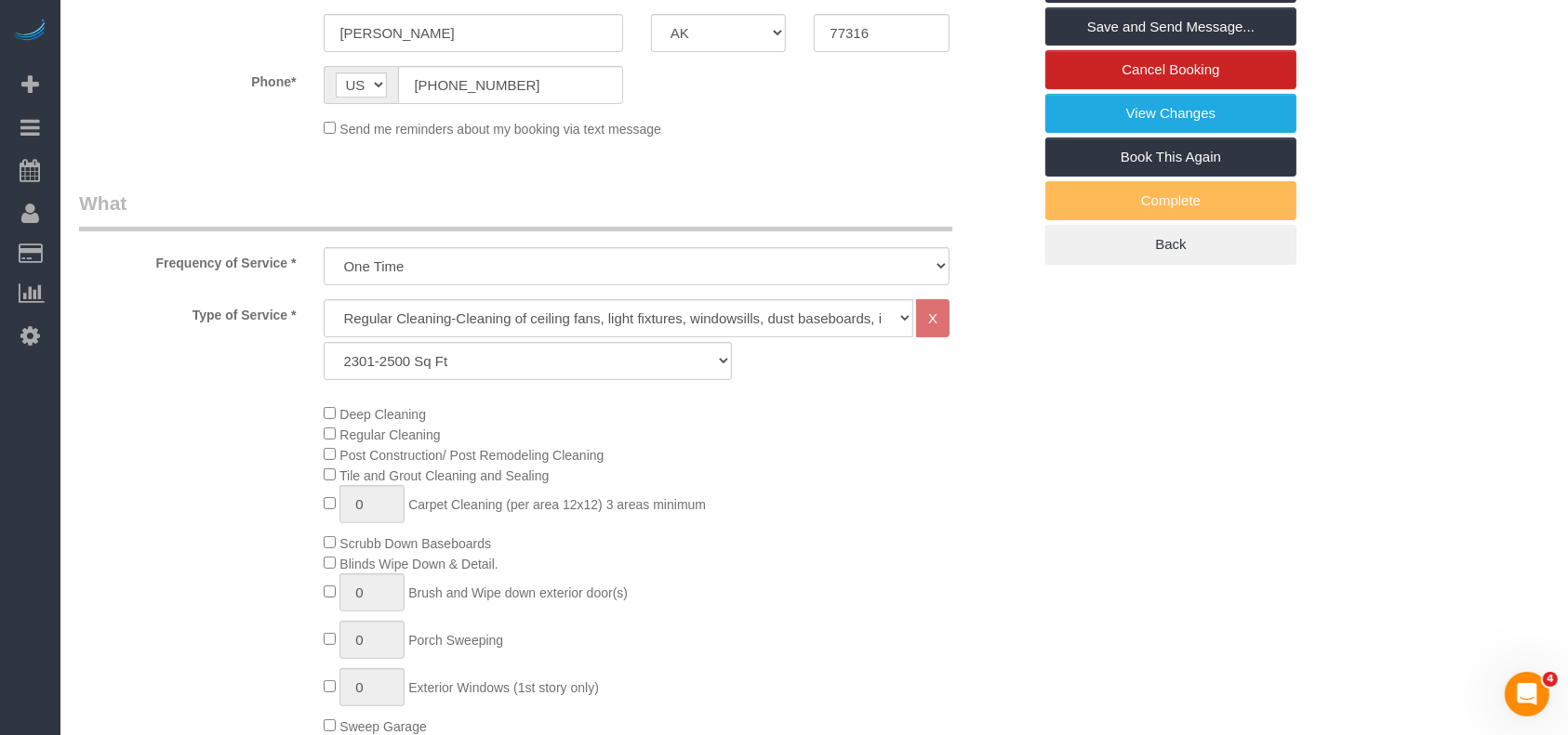
scroll to position [372, 0]
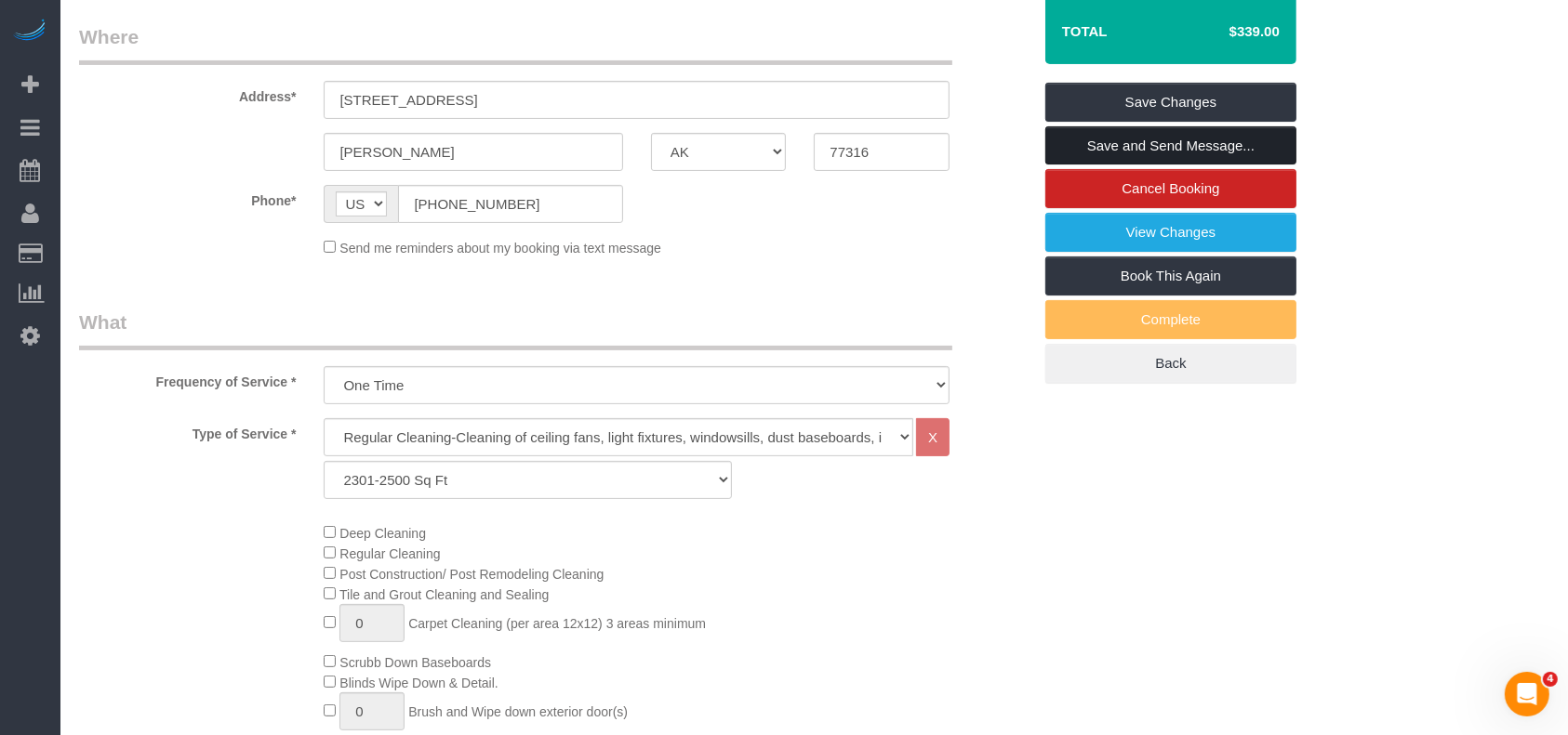
type textarea "$45 travel fee $15 off applied"
click at [1257, 140] on link "Save and Send Message..." at bounding box center [1170, 146] width 251 height 39
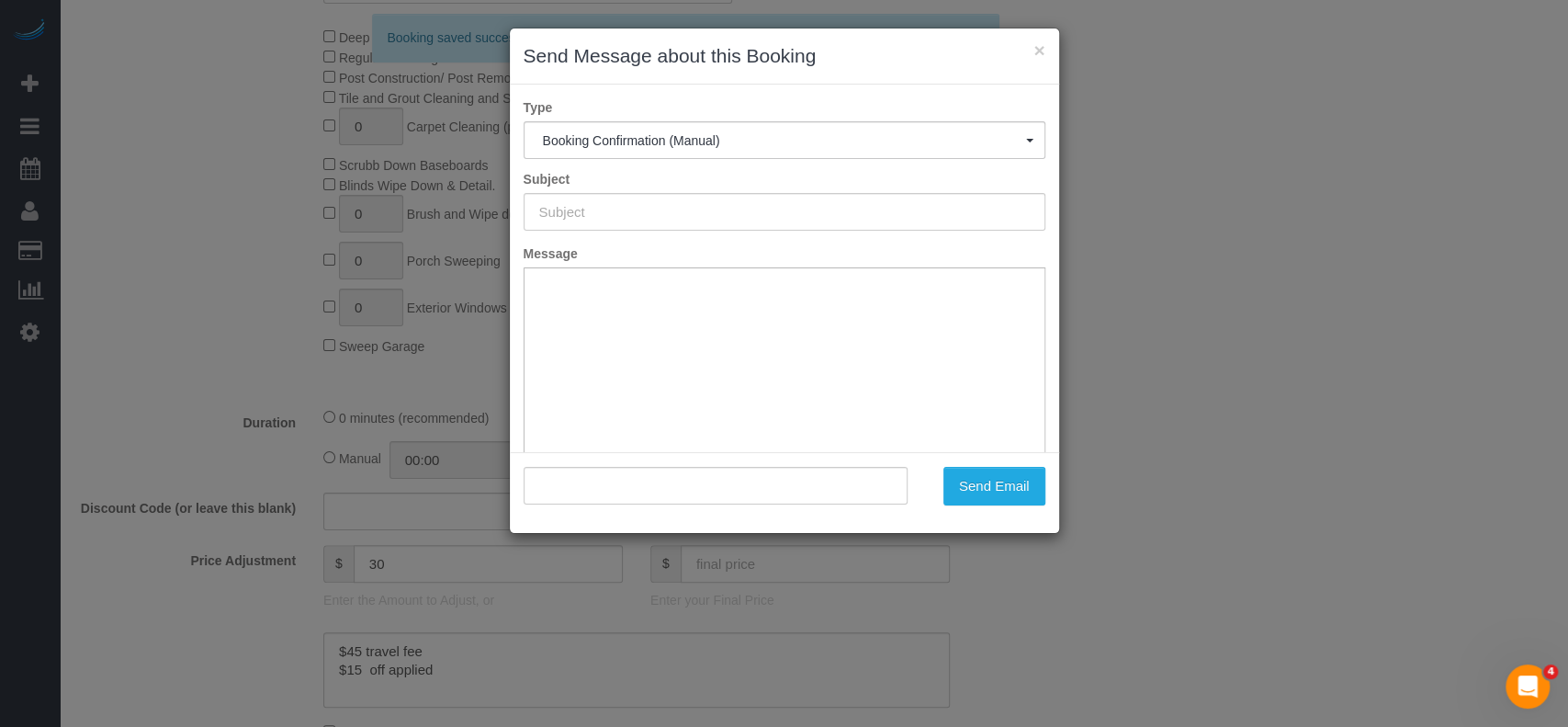
scroll to position [0, 0]
type input "Booking Confirmed!"
type input ""[PERSON_NAME]" <[PERSON_NAME][EMAIL_ADDRESS][PERSON_NAME][DOMAIN_NAME]>"
drag, startPoint x: 1045, startPoint y: 48, endPoint x: 830, endPoint y: 195, distance: 260.4
click at [1043, 48] on div "× Send Message about this Booking" at bounding box center [784, 56] width 549 height 56
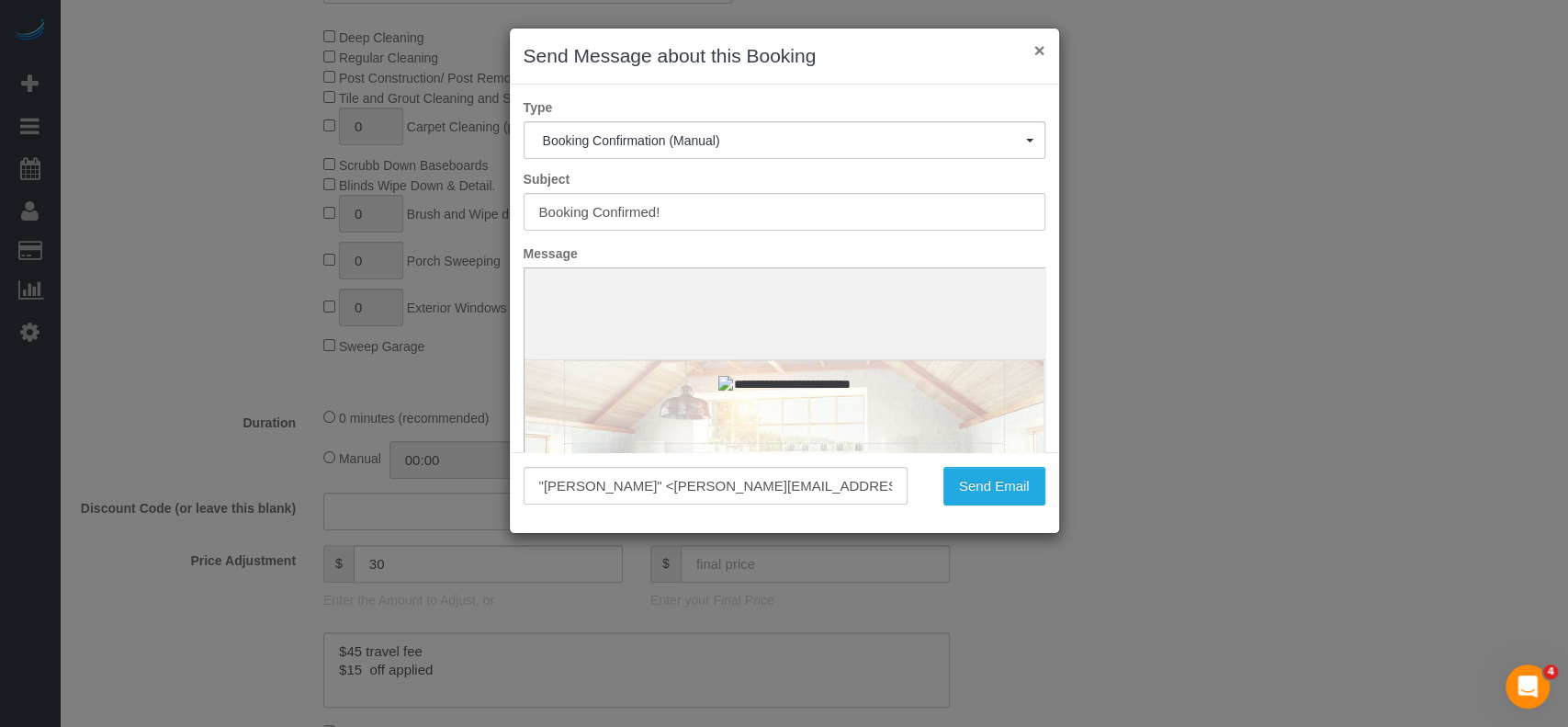
drag, startPoint x: 1034, startPoint y: 44, endPoint x: 93, endPoint y: 155, distance: 947.5
click at [1034, 44] on button "×" at bounding box center [1039, 50] width 11 height 19
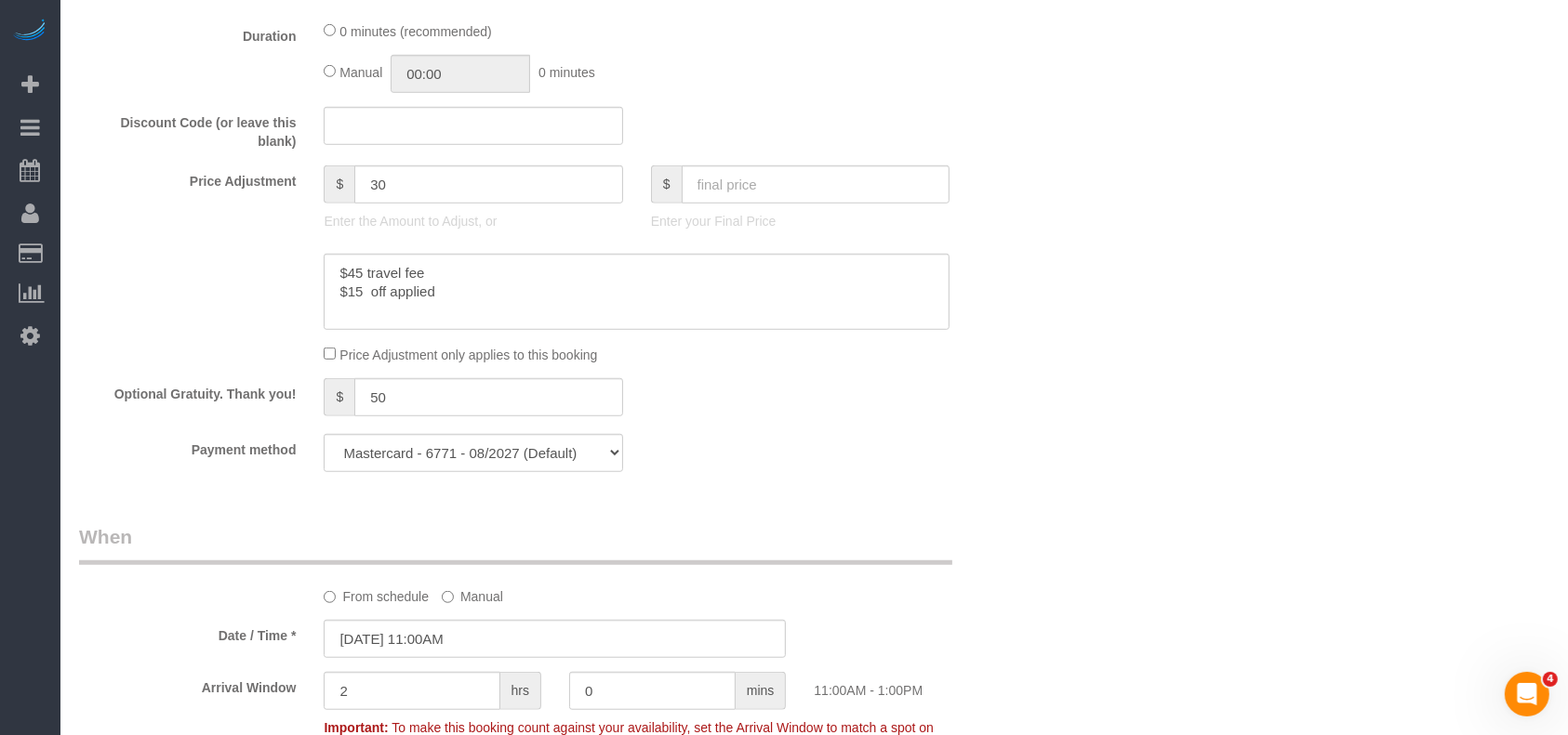
scroll to position [1321, 0]
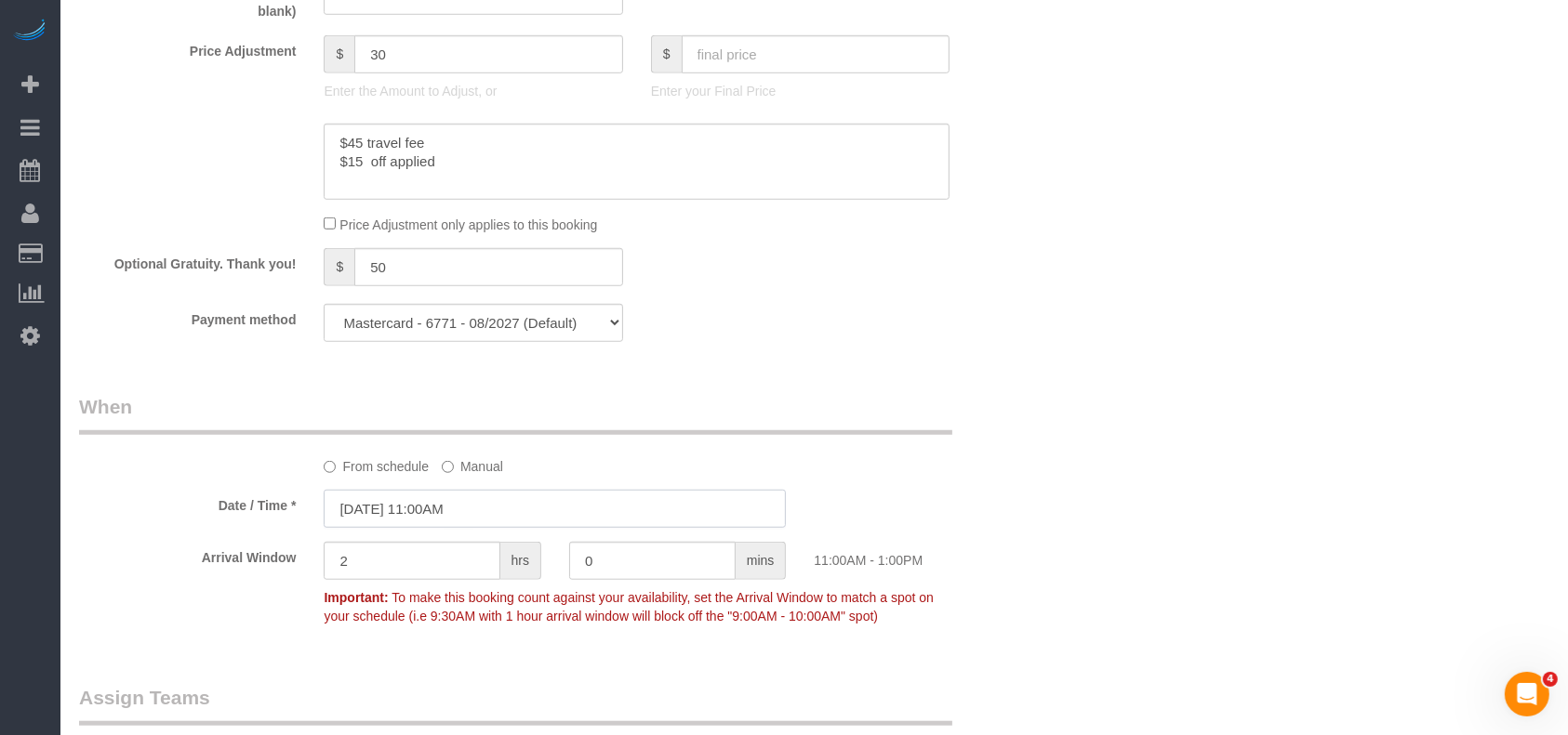
click at [415, 510] on input "[DATE] 11:00AM" at bounding box center [555, 509] width 462 height 38
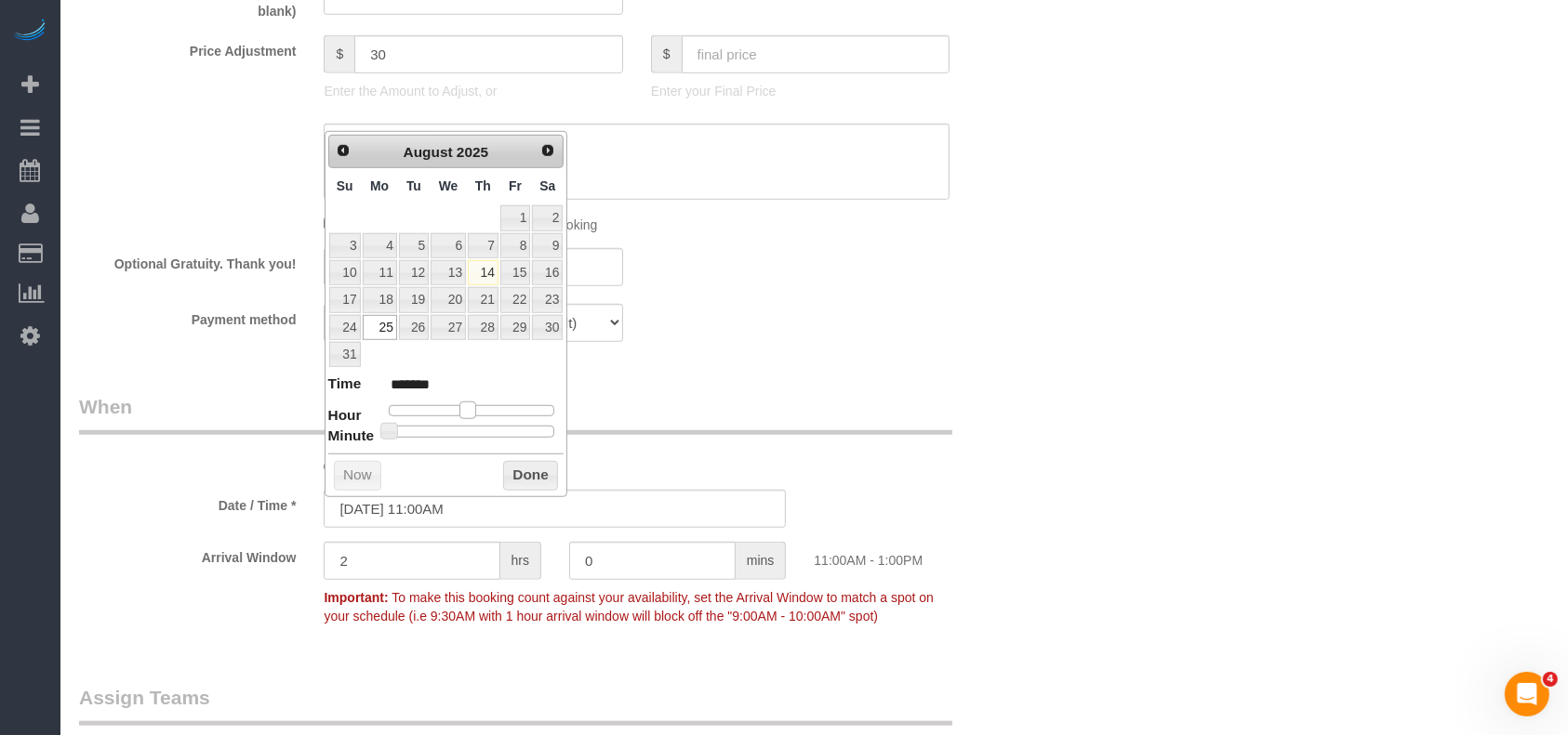
type input "[DATE] 9:00AM"
type input "******"
type input "[DATE] 8:00AM"
type input "******"
drag, startPoint x: 468, startPoint y: 410, endPoint x: 446, endPoint y: 406, distance: 22.4
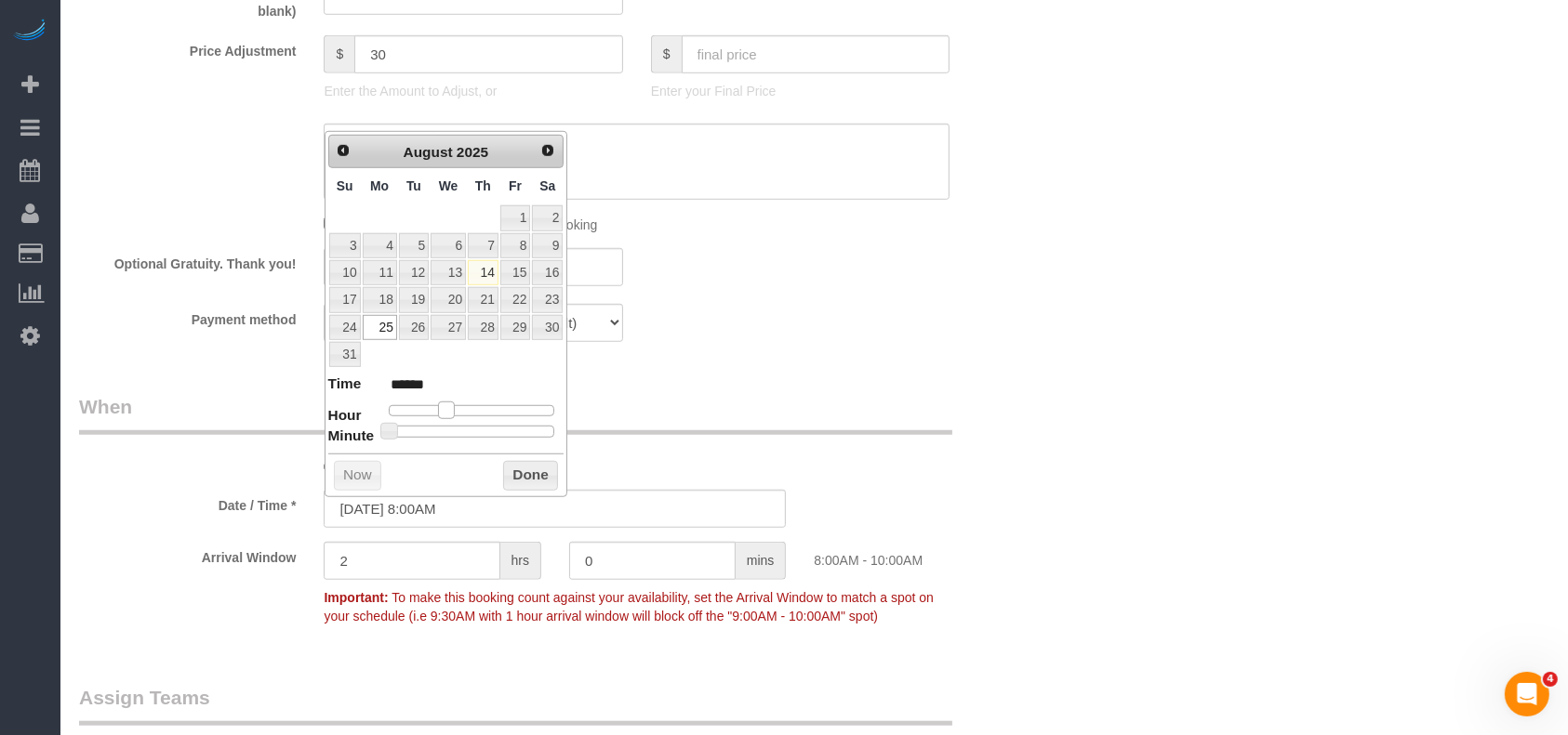
click at [446, 406] on span at bounding box center [446, 409] width 16 height 16
type input "[DATE] 8:10AM"
type input "******"
type input "[DATE] 8:20AM"
type input "******"
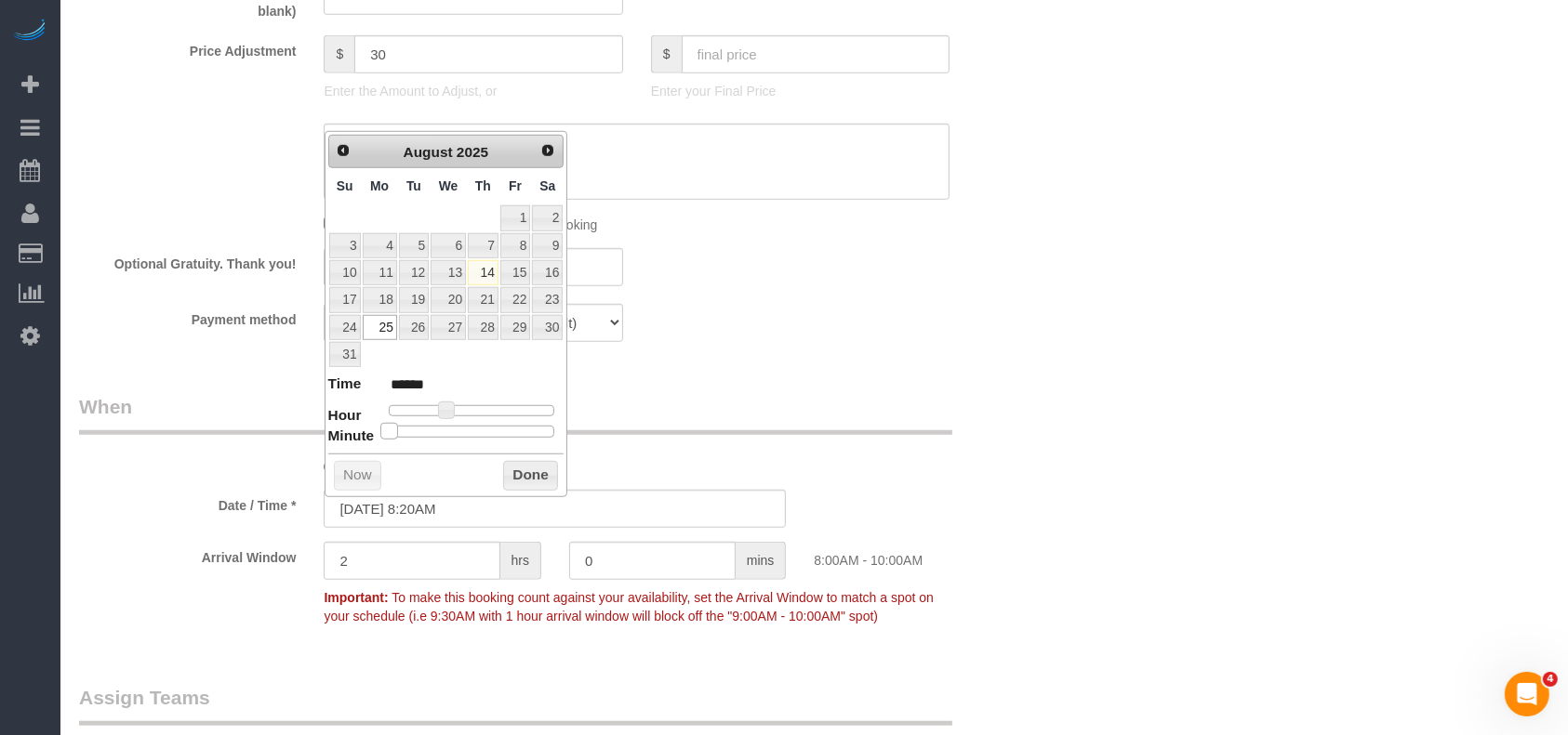
type input "[DATE] 8:25AM"
type input "******"
type input "[DATE] 8:30AM"
type input "******"
drag, startPoint x: 386, startPoint y: 427, endPoint x: 474, endPoint y: 435, distance: 88.4
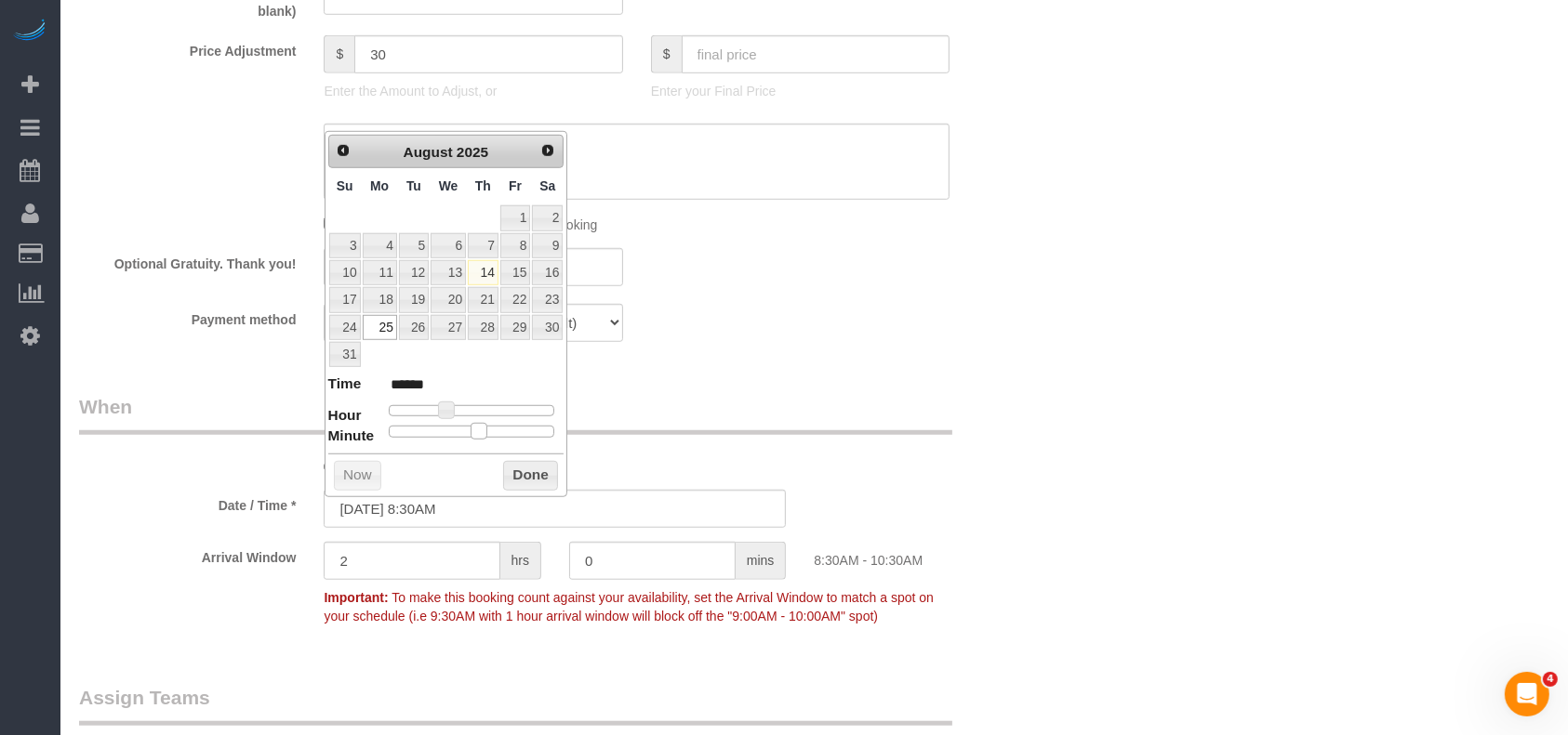
click at [474, 435] on span at bounding box center [478, 430] width 16 height 16
click at [517, 475] on button "Done" at bounding box center [530, 476] width 55 height 30
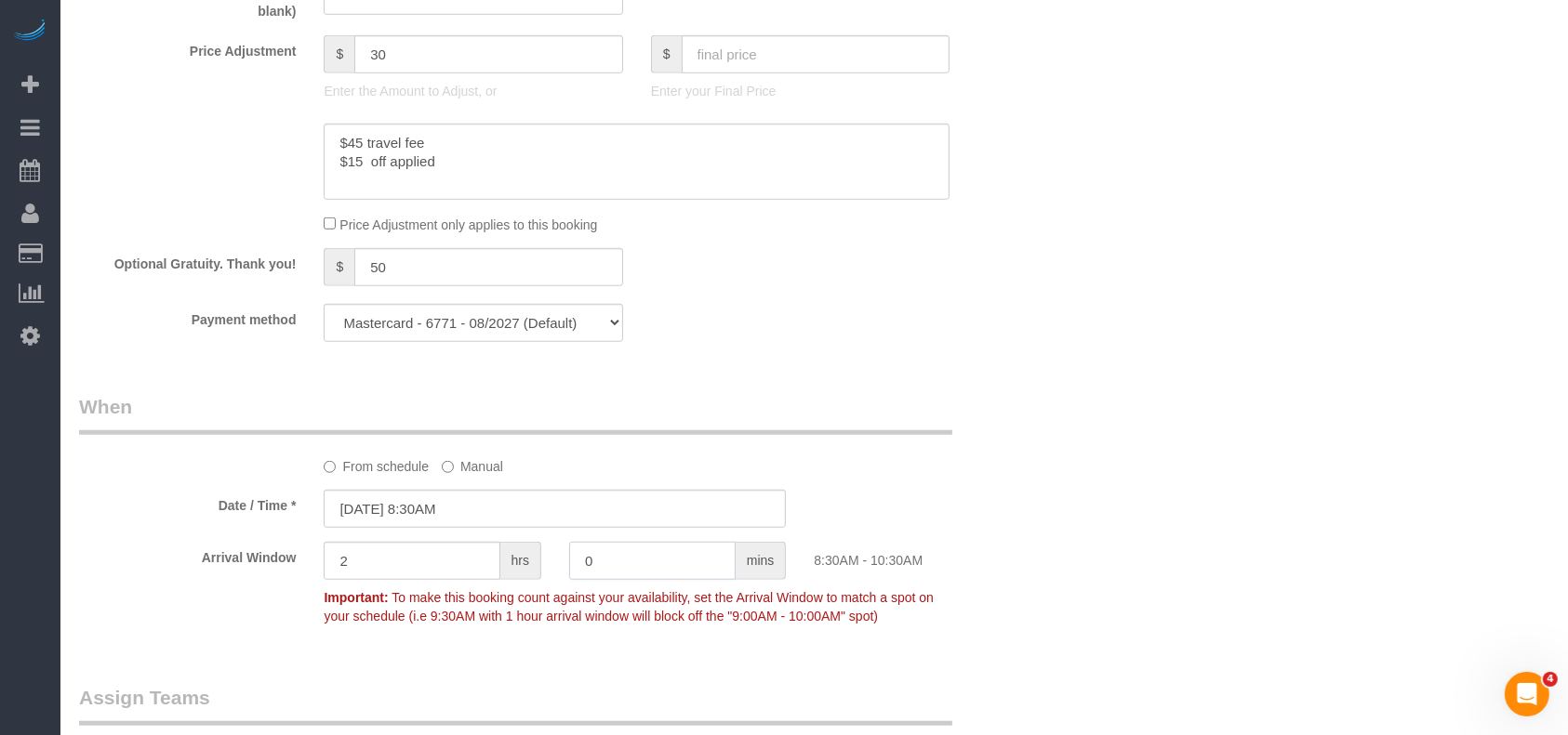
drag, startPoint x: 592, startPoint y: 571, endPoint x: 531, endPoint y: 571, distance: 61.0
click at [541, 571] on div "Arrival Window 2 hrs 0 mins 8:30AM - 10:30AM Important: To make this booking co…" at bounding box center [555, 588] width 980 height 92
type input "30"
drag, startPoint x: 366, startPoint y: 548, endPoint x: 285, endPoint y: 563, distance: 82.4
click at [286, 562] on div "Arrival Window 2 hrs 30 mins 8:30AM - 11:00AM Important: To make this booking c…" at bounding box center [555, 588] width 980 height 92
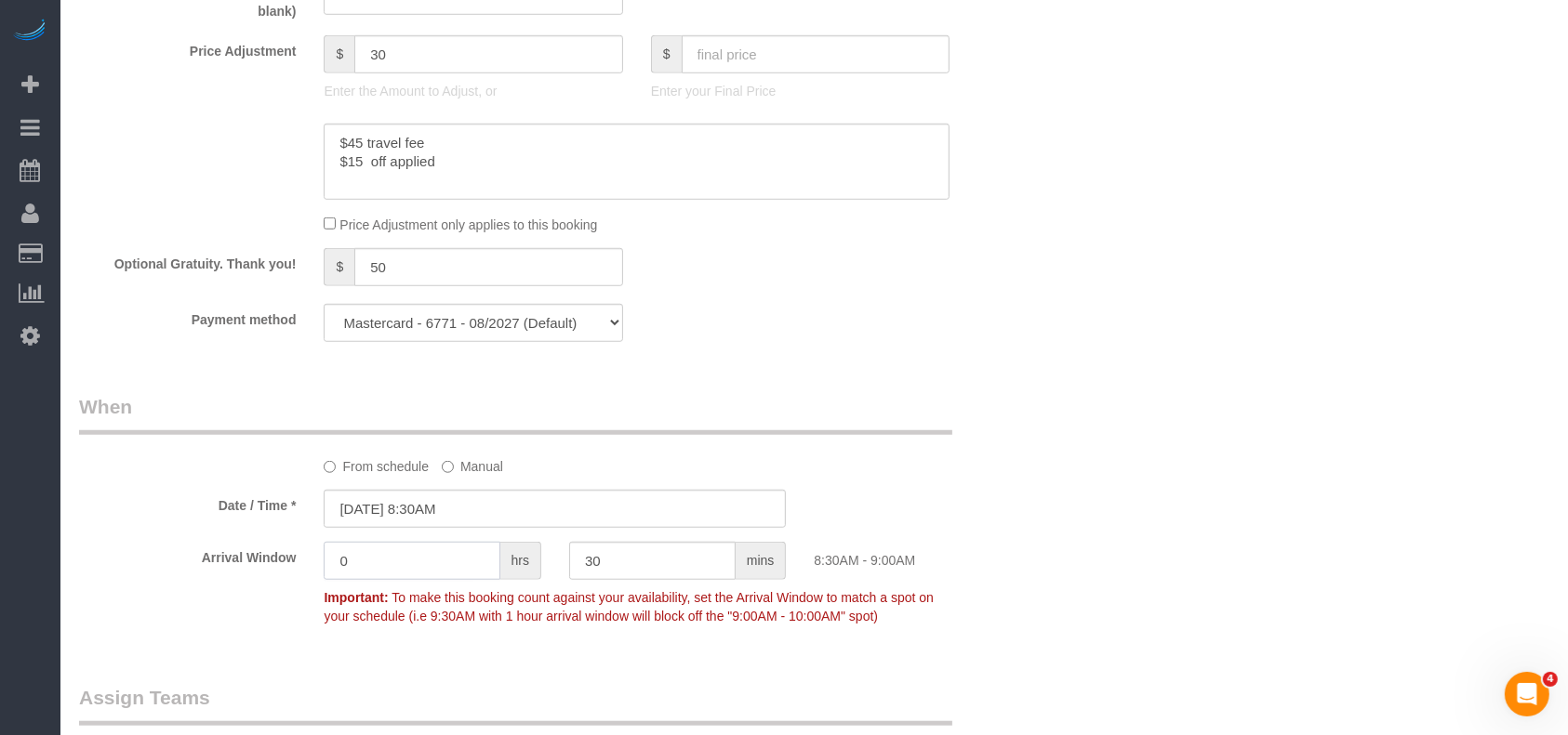
type input "0"
click at [1058, 400] on div "Who Email* [EMAIL_ADDRESS][PERSON_NAME][DOMAIN_NAME] Name * [PERSON_NAME] new c…" at bounding box center [813, 58] width 1470 height 2624
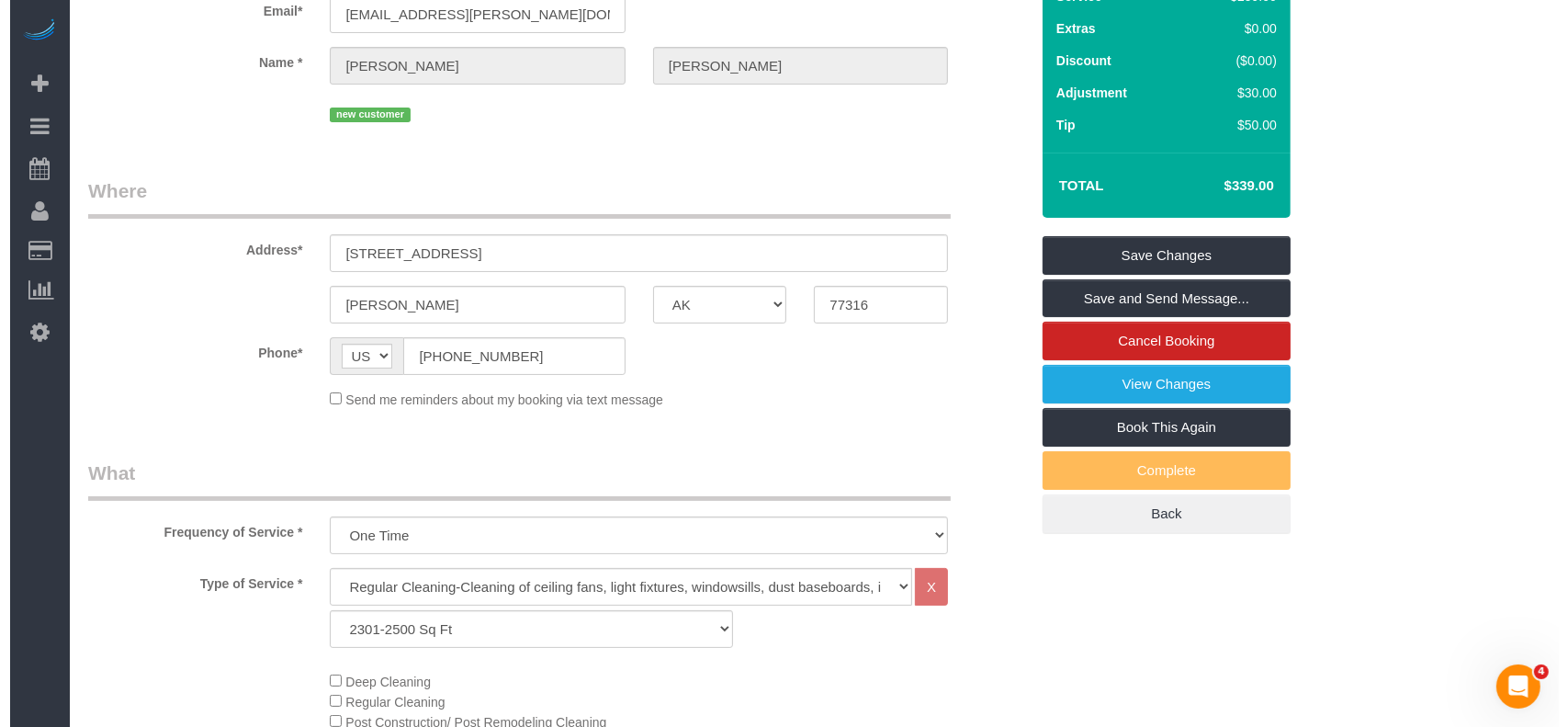
scroll to position [0, 0]
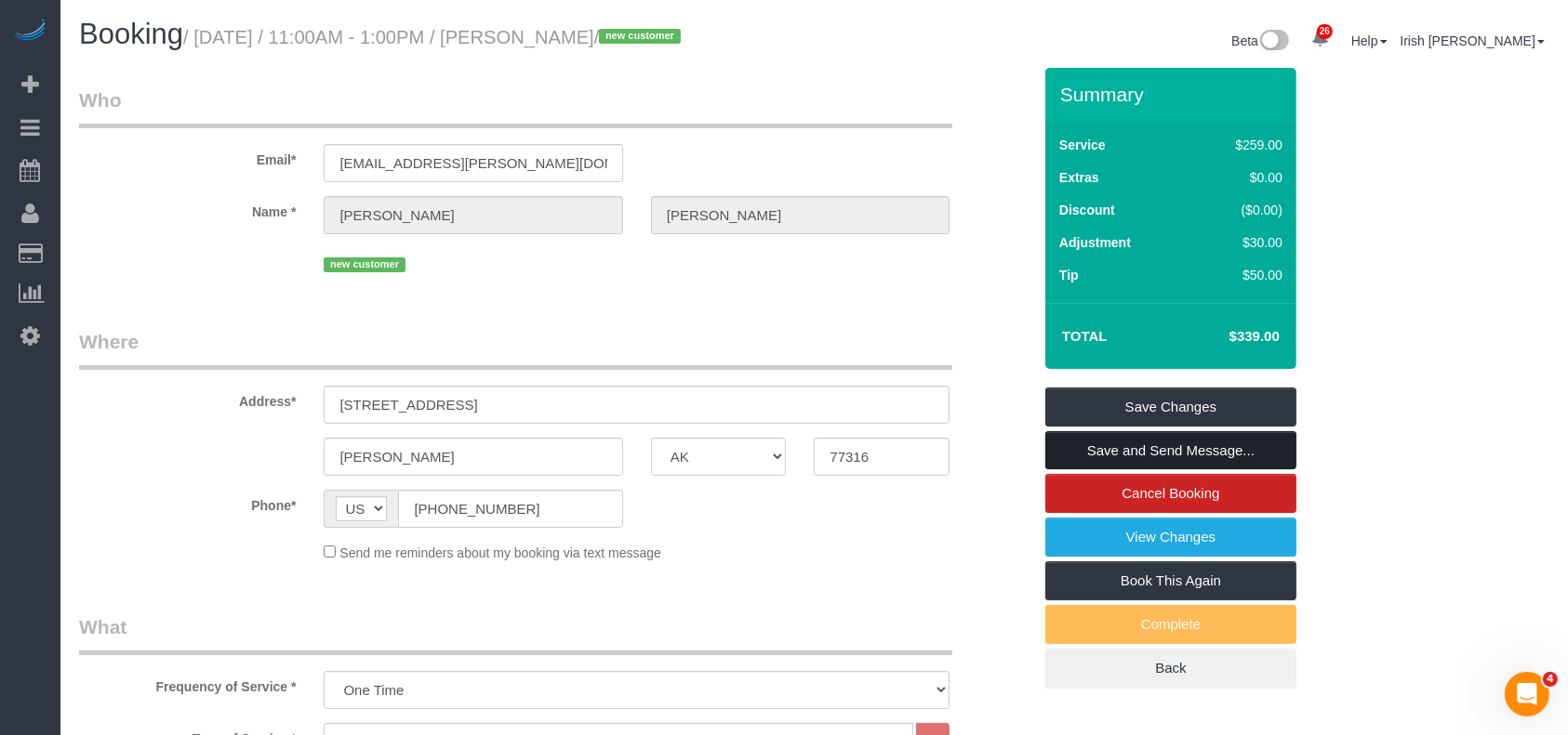
click at [1131, 439] on link "Save and Send Message..." at bounding box center [1170, 451] width 251 height 39
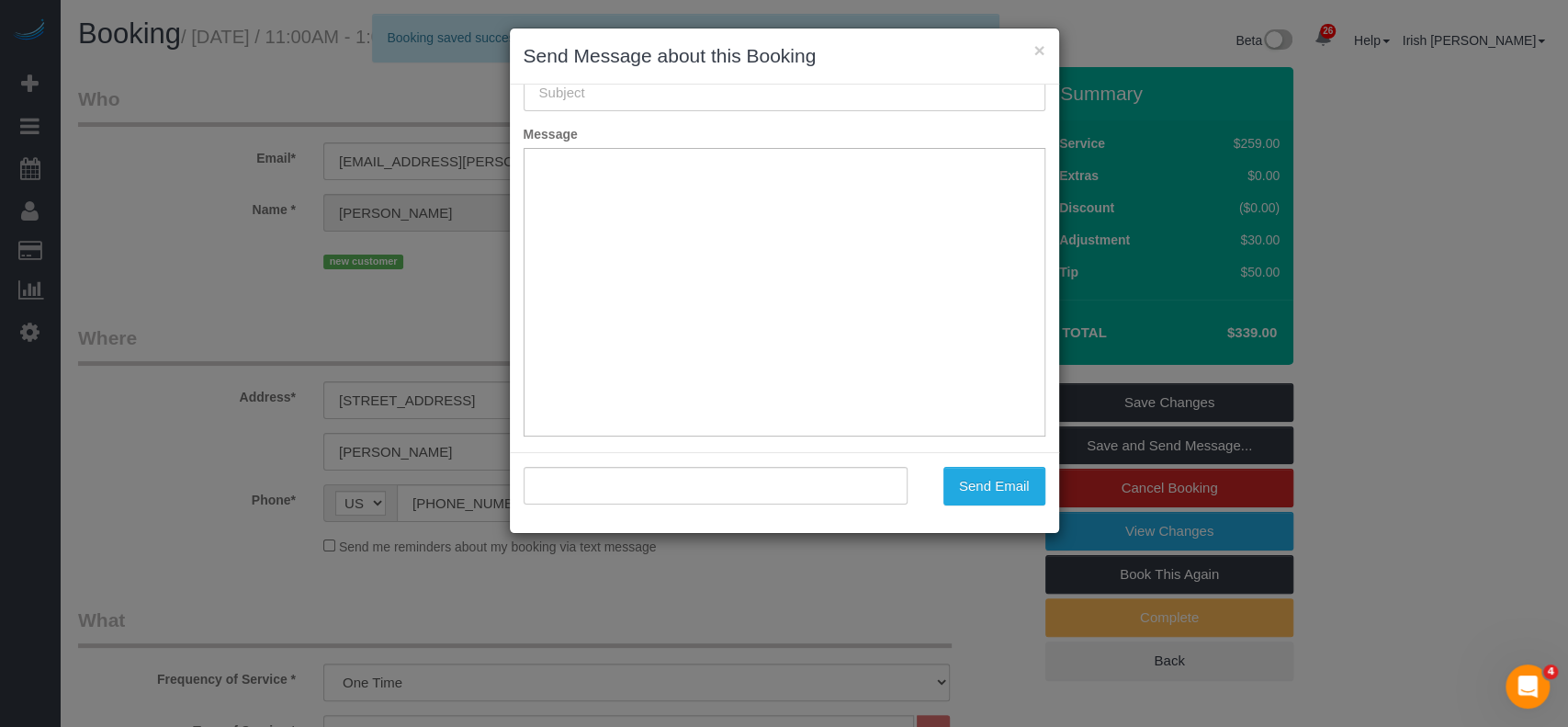
type input "Booking Confirmed!"
type input ""[PERSON_NAME]" <[PERSON_NAME][EMAIL_ADDRESS][PERSON_NAME][DOMAIN_NAME]>"
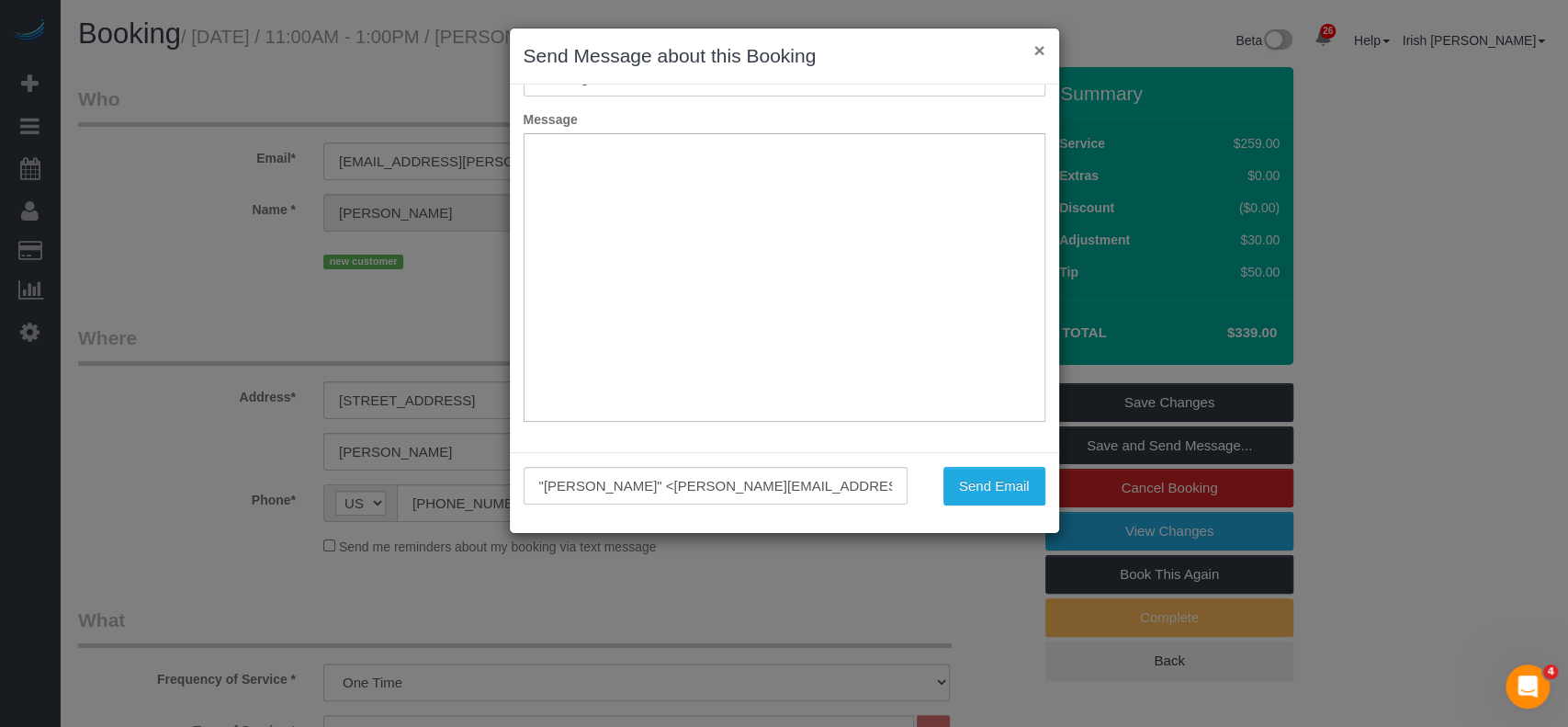
click at [1037, 42] on button "×" at bounding box center [1039, 50] width 11 height 19
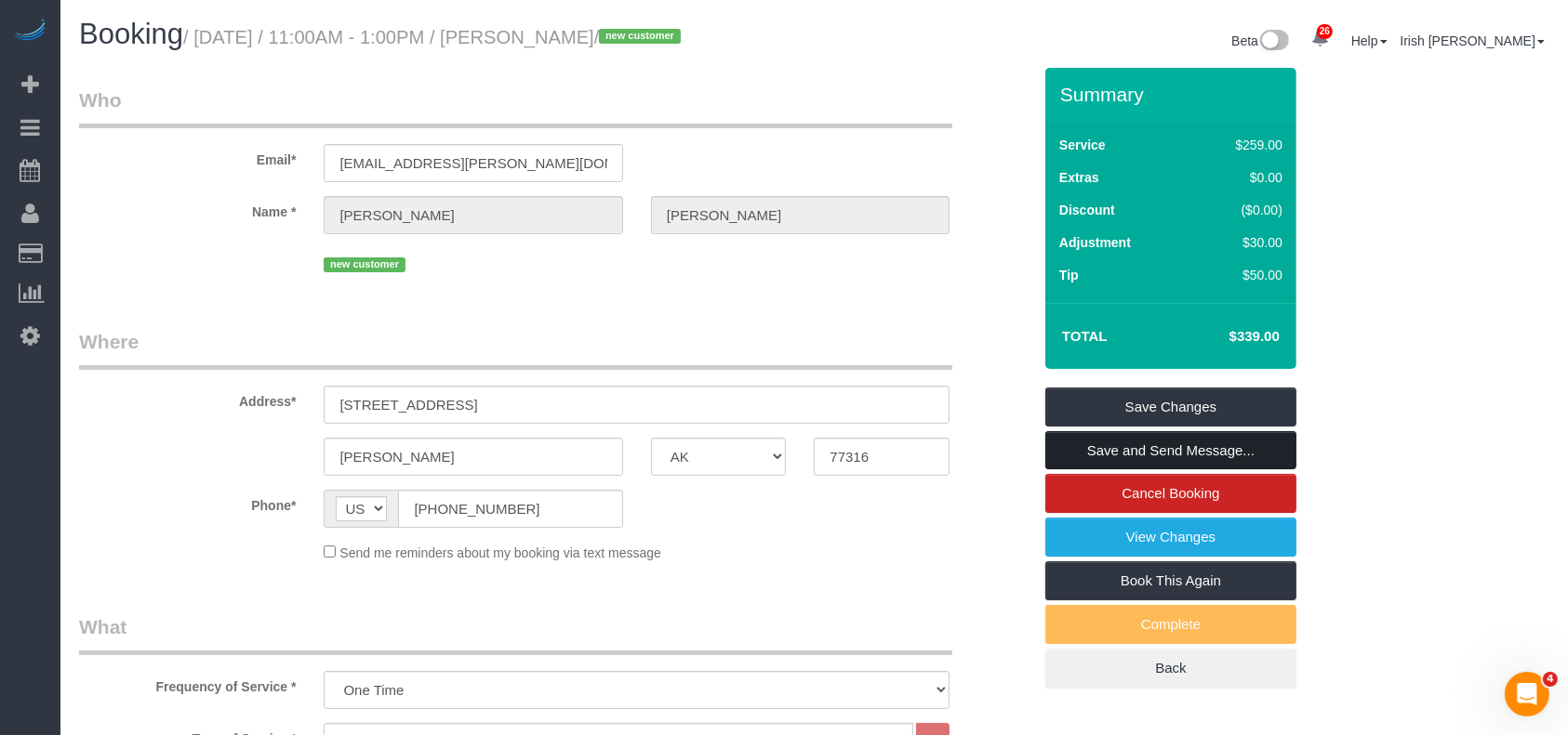
click at [1206, 452] on link "Save and Send Message..." at bounding box center [1170, 451] width 251 height 39
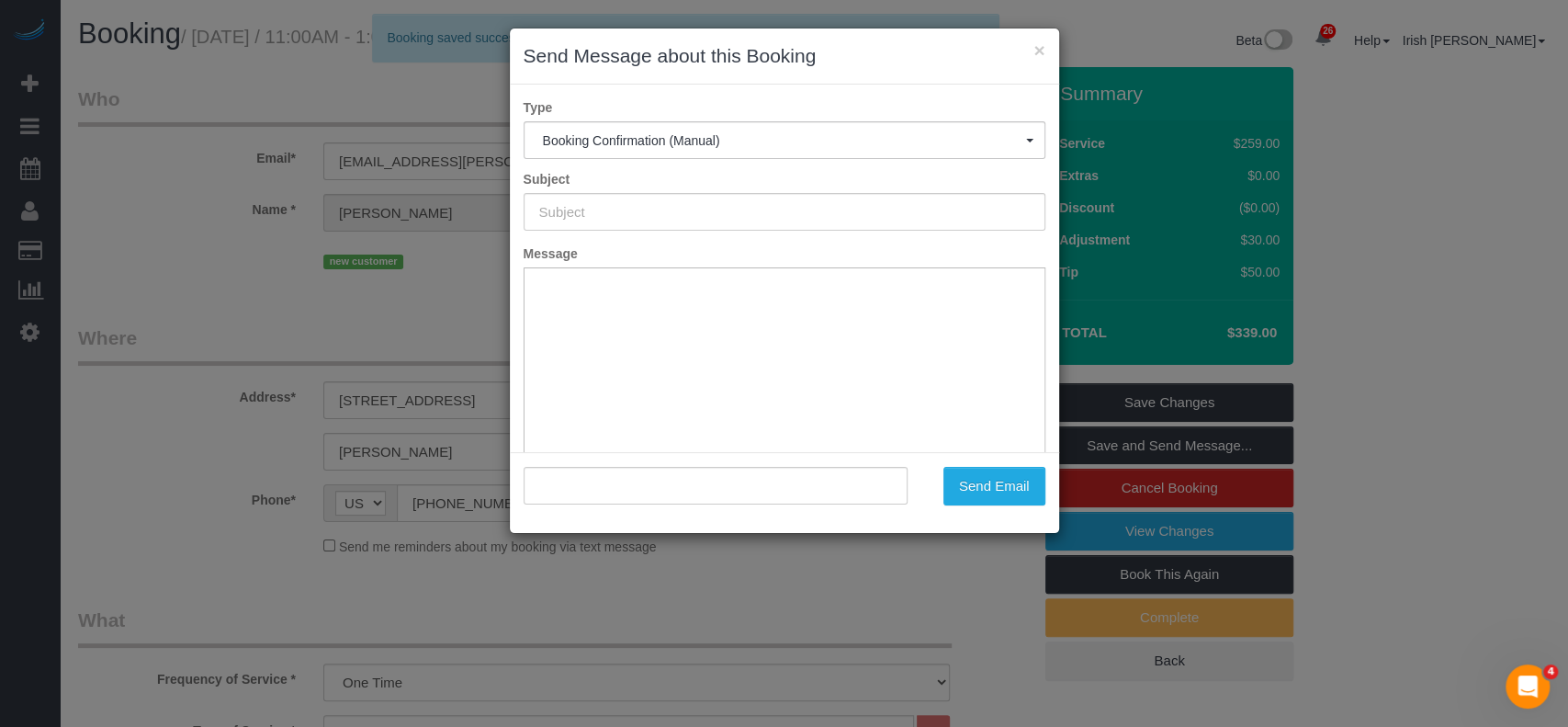
type input "Booking Confirmed!"
type input ""[PERSON_NAME]" <[PERSON_NAME][EMAIL_ADDRESS][PERSON_NAME][DOMAIN_NAME]>"
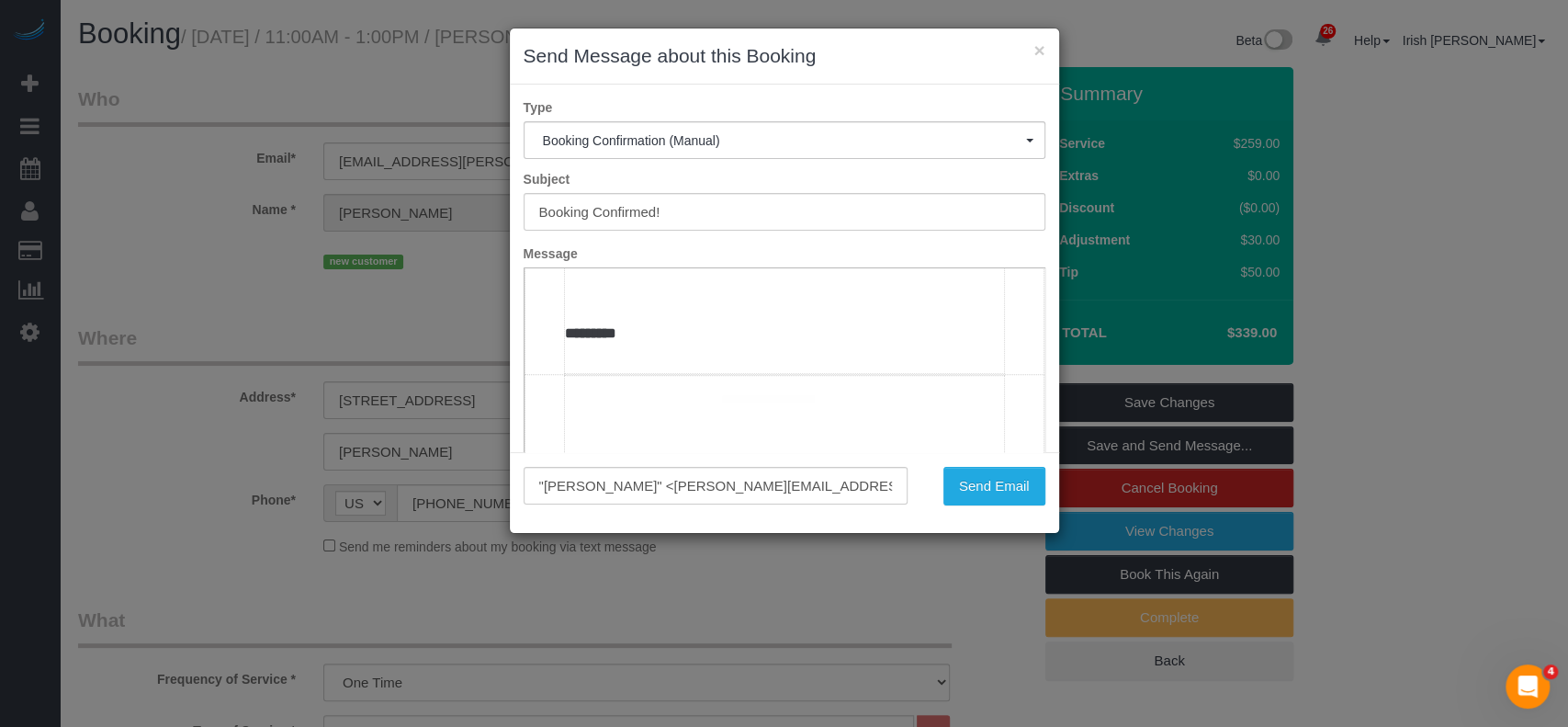
scroll to position [1103, 0]
click at [760, 297] on td "**********" at bounding box center [784, 141] width 439 height 311
click at [992, 490] on button "Send Email" at bounding box center [993, 486] width 102 height 39
